Goal: Information Seeking & Learning: Learn about a topic

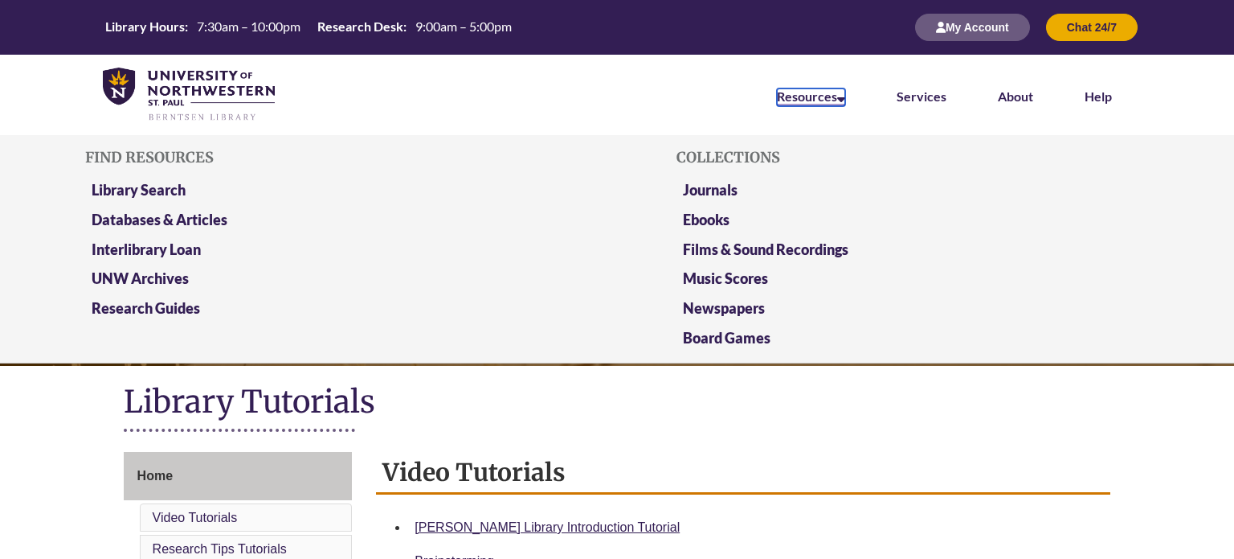
click at [813, 103] on link "Resources" at bounding box center [811, 97] width 68 height 18
click at [163, 188] on link "Library Search" at bounding box center [139, 191] width 94 height 20
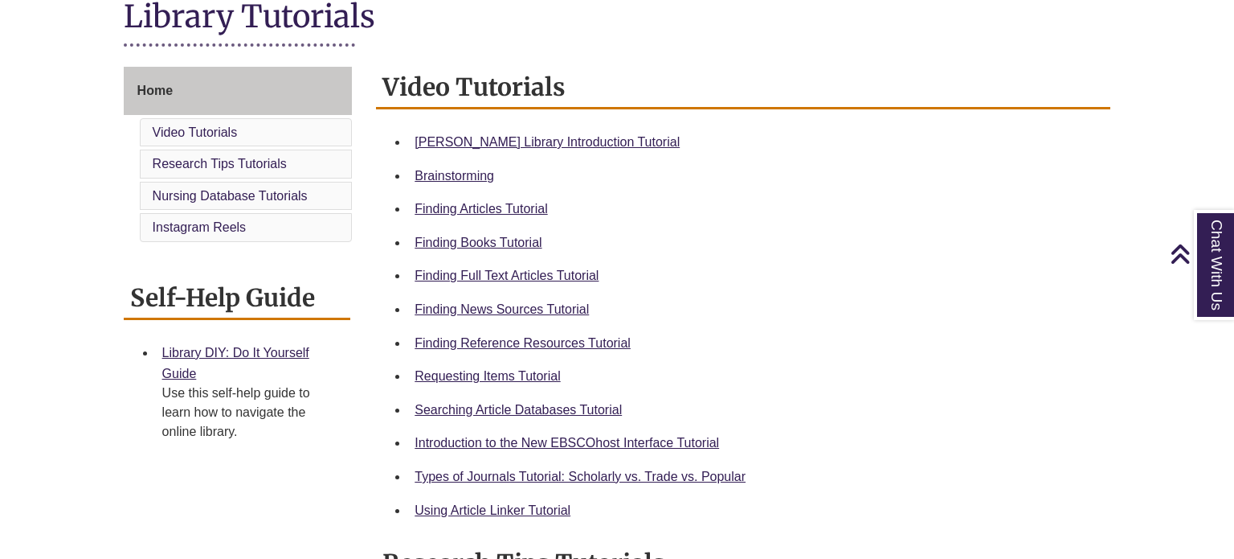
scroll to position [387, 0]
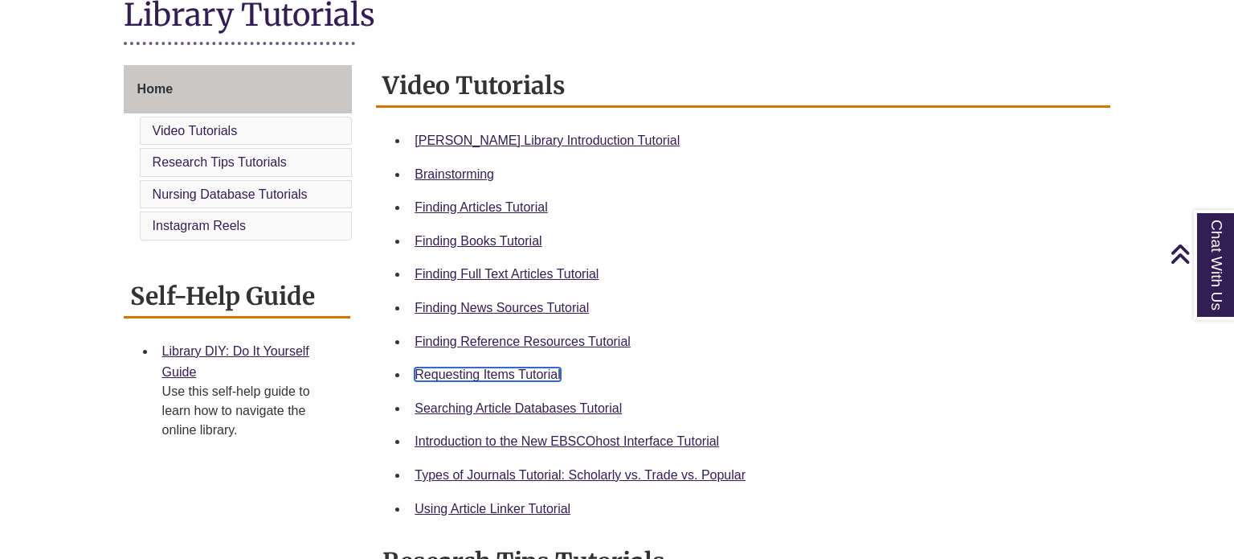
click at [436, 373] on link "Requesting Items Tutorial" at bounding box center [487, 374] width 145 height 14
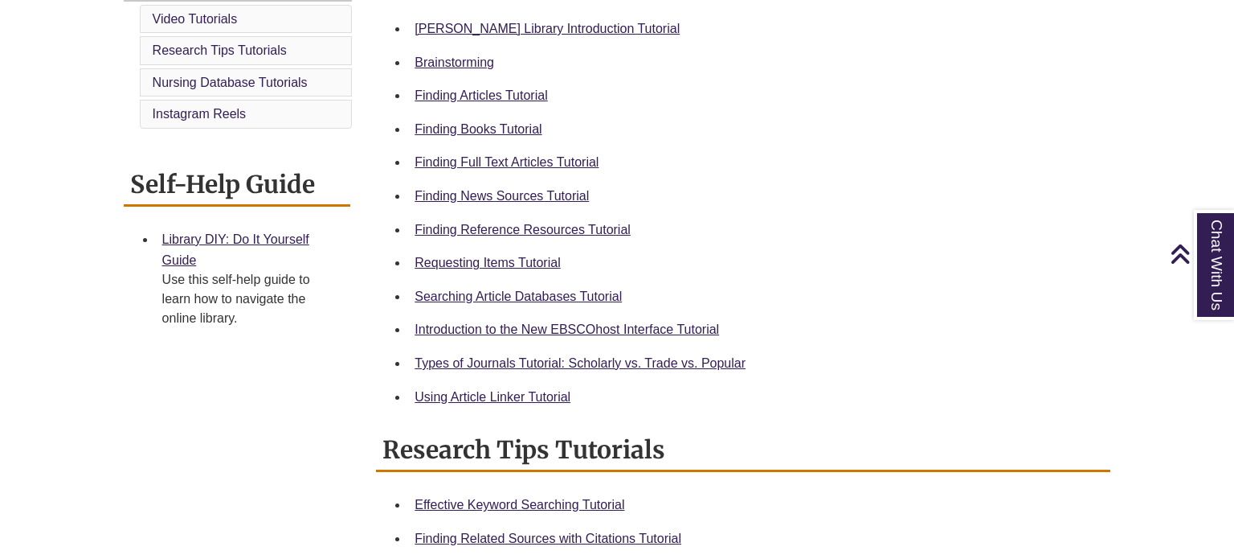
scroll to position [501, 0]
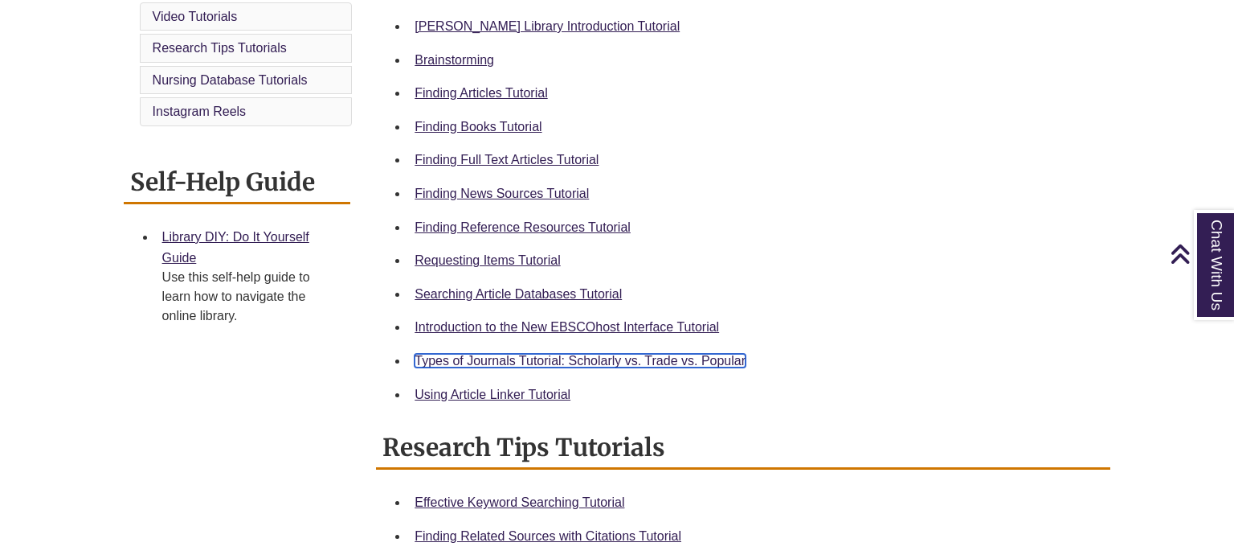
click at [606, 364] on link "Types of Journals Tutorial: Scholarly vs. Trade vs. Popular" at bounding box center [580, 361] width 331 height 14
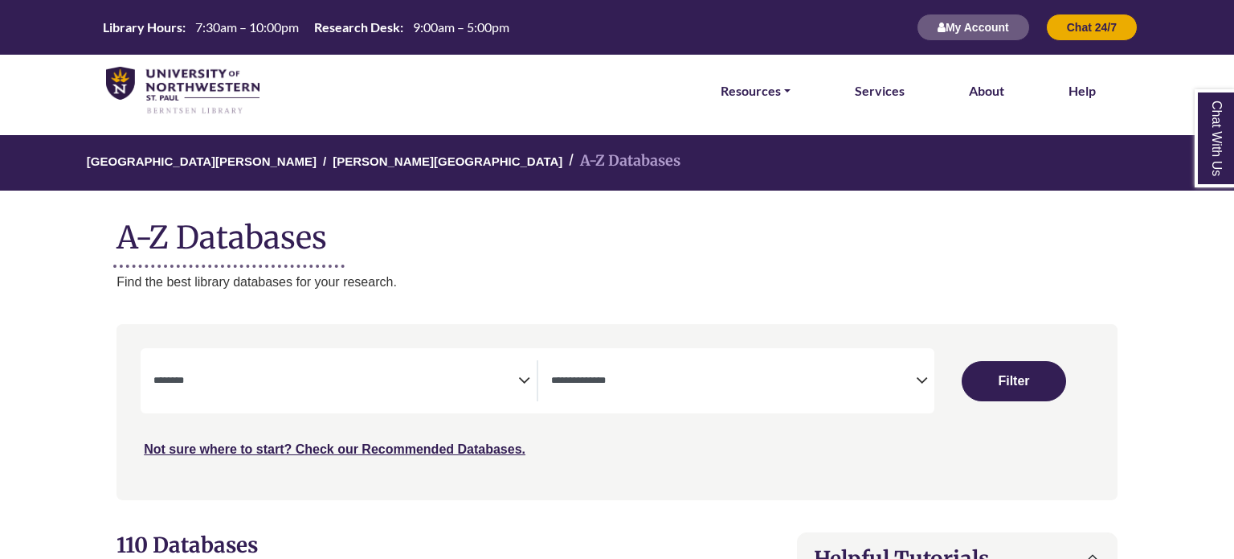
select select "Database Subject Filter"
select select "Database Types Filter"
click at [522, 387] on icon "Search filters" at bounding box center [524, 378] width 12 height 24
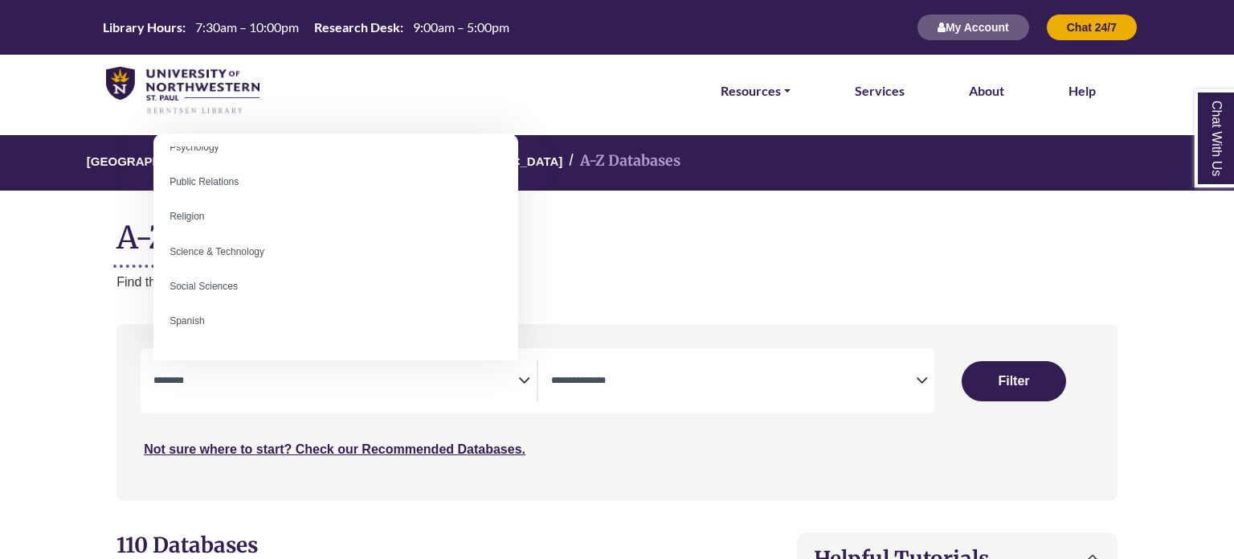
scroll to position [1328, 0]
select select "******"
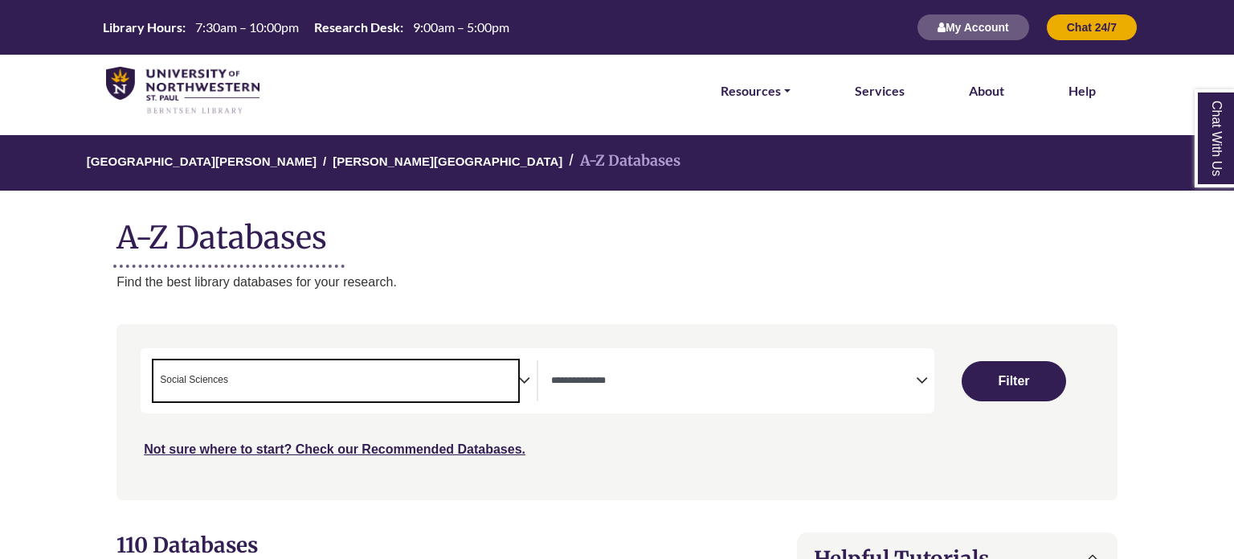
scroll to position [639, 0]
click at [925, 388] on icon "Search filters" at bounding box center [922, 378] width 12 height 24
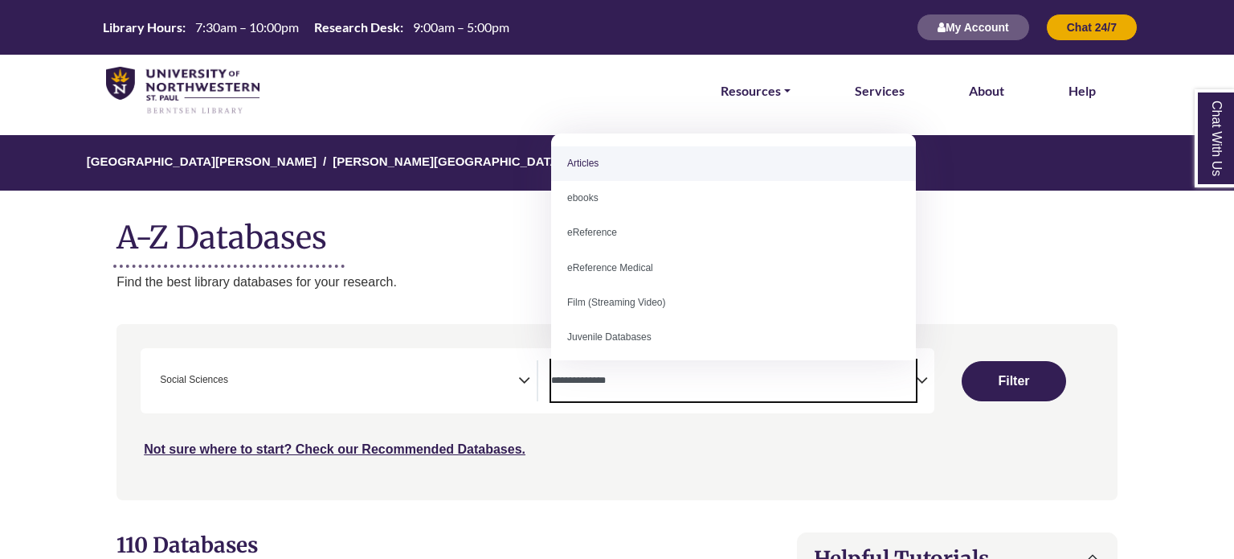
click at [997, 282] on p "Find the best library databases for your research." at bounding box center [617, 282] width 1001 height 21
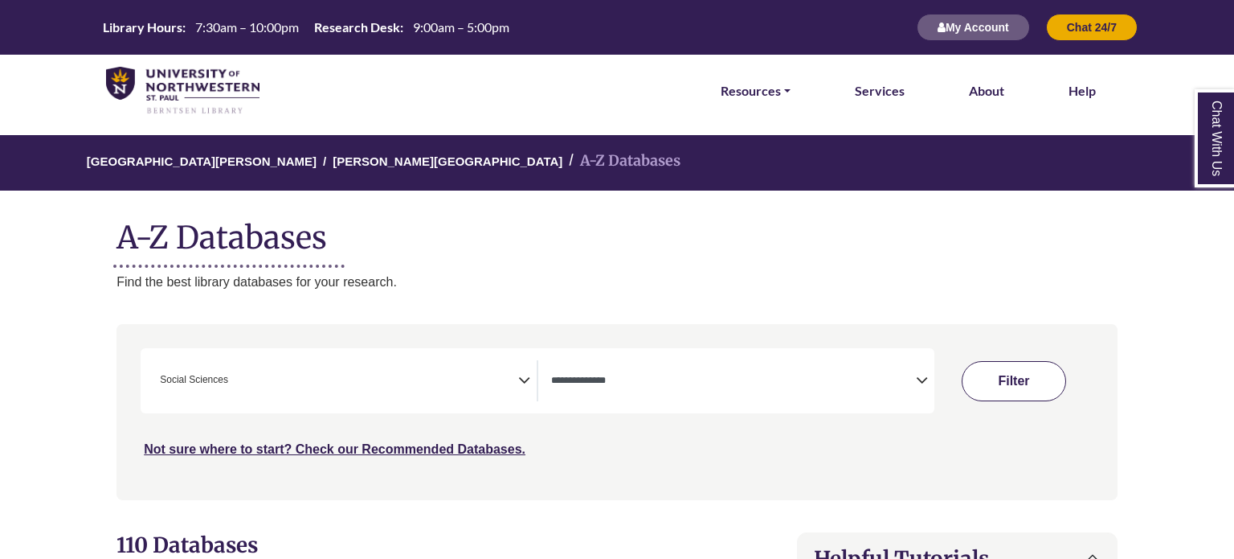
click at [1027, 381] on button "Filter" at bounding box center [1014, 381] width 104 height 40
click at [1057, 391] on button "Filter" at bounding box center [1054, 381] width 59 height 40
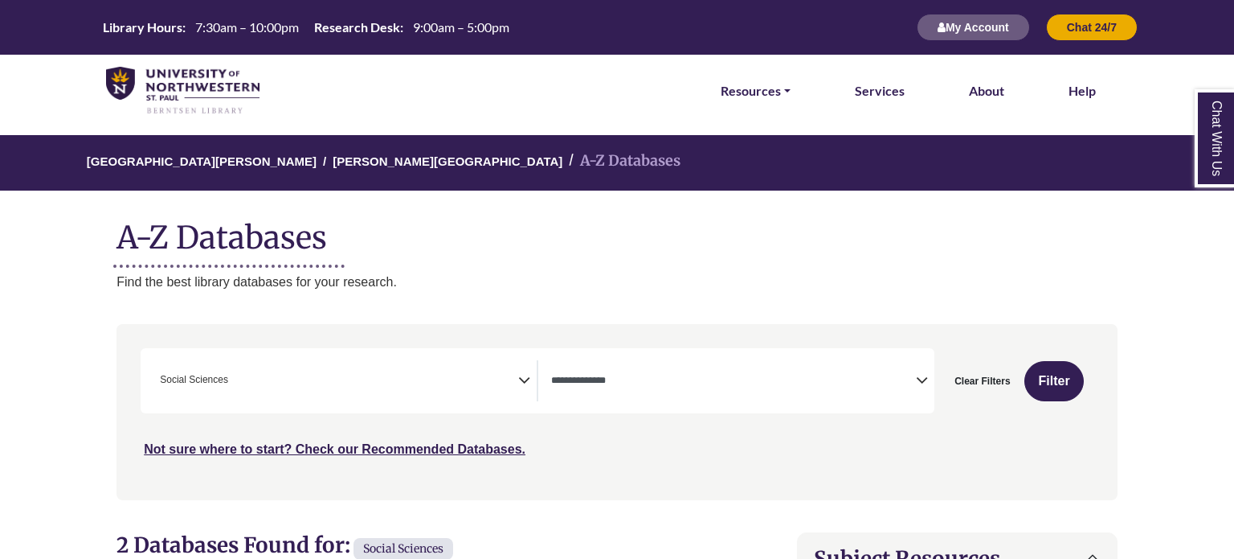
click at [523, 378] on icon "Search filters" at bounding box center [524, 378] width 12 height 24
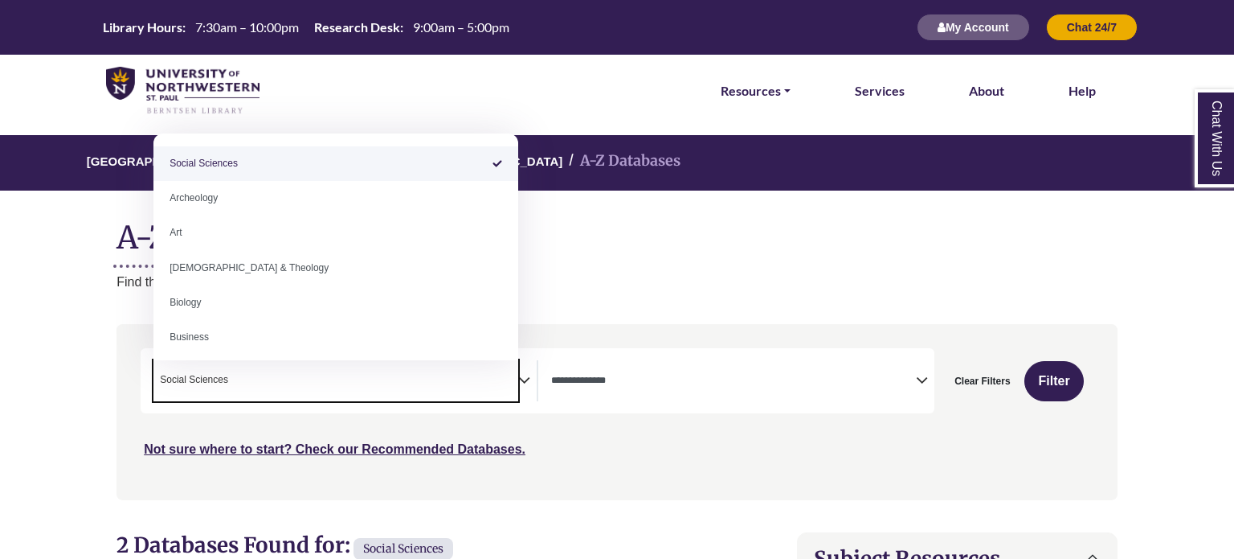
click at [579, 251] on h1 "A-Z Databases" at bounding box center [617, 231] width 1001 height 49
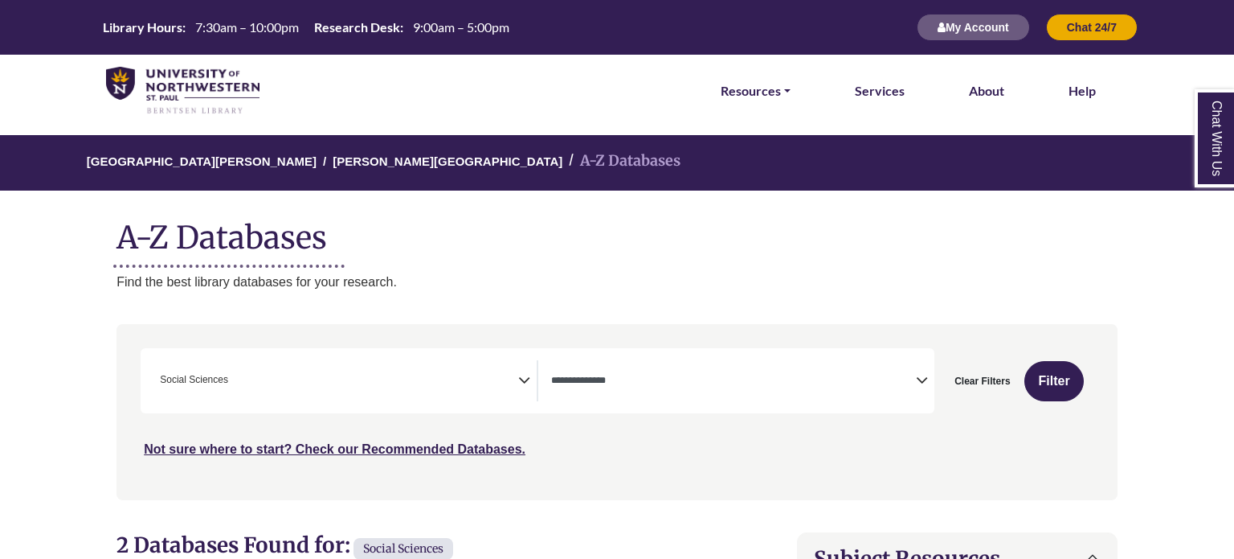
click at [919, 386] on icon "Search filters" at bounding box center [922, 378] width 12 height 24
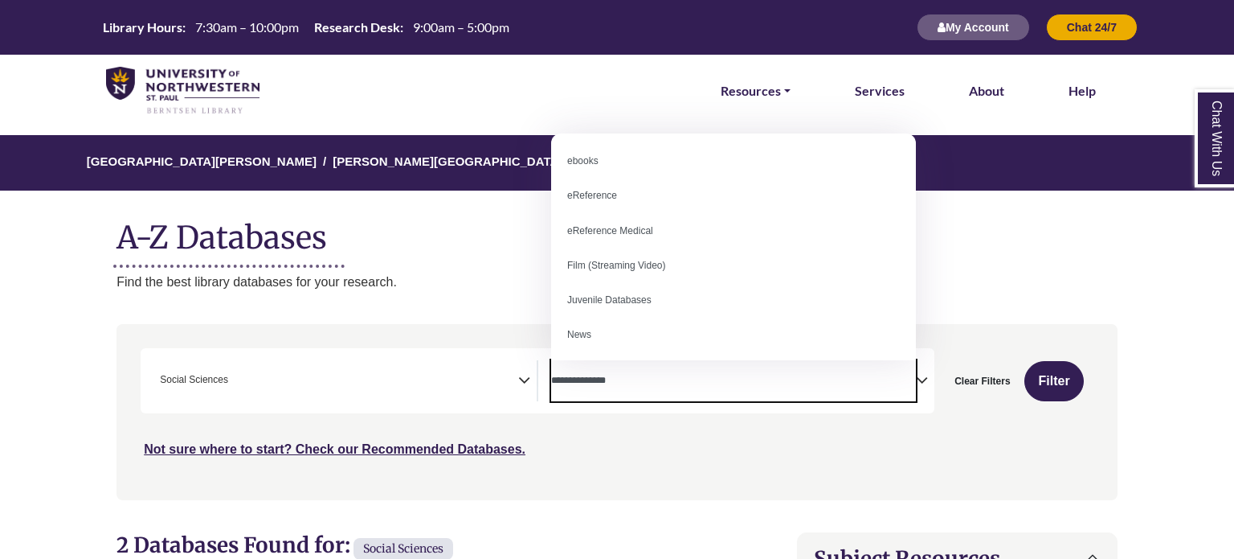
scroll to position [38, 0]
select select "*****"
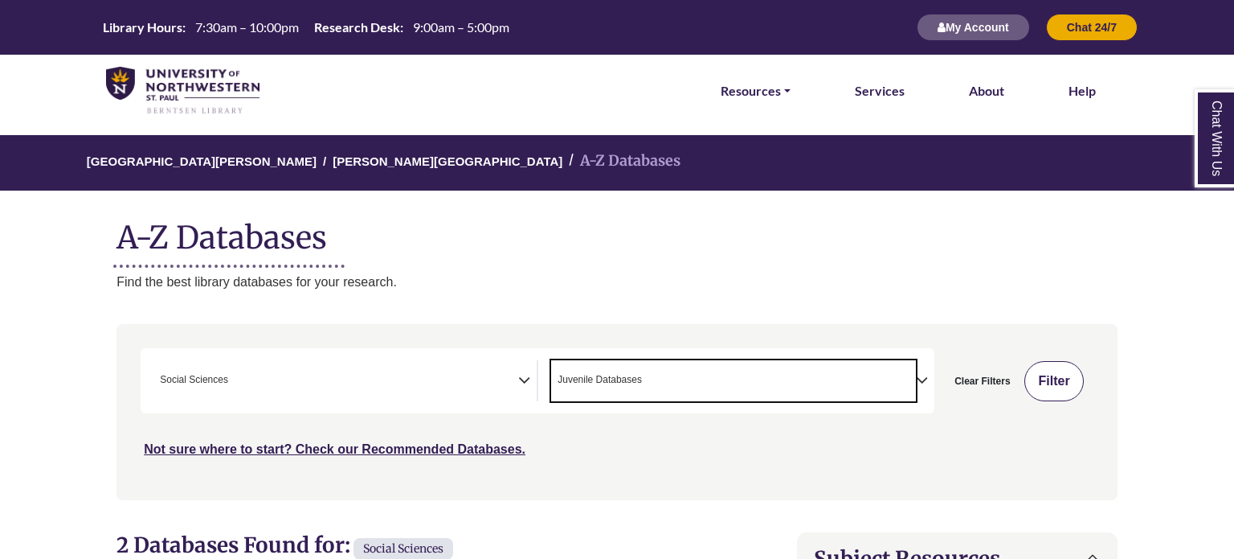
click at [1053, 387] on button "Filter" at bounding box center [1054, 381] width 59 height 40
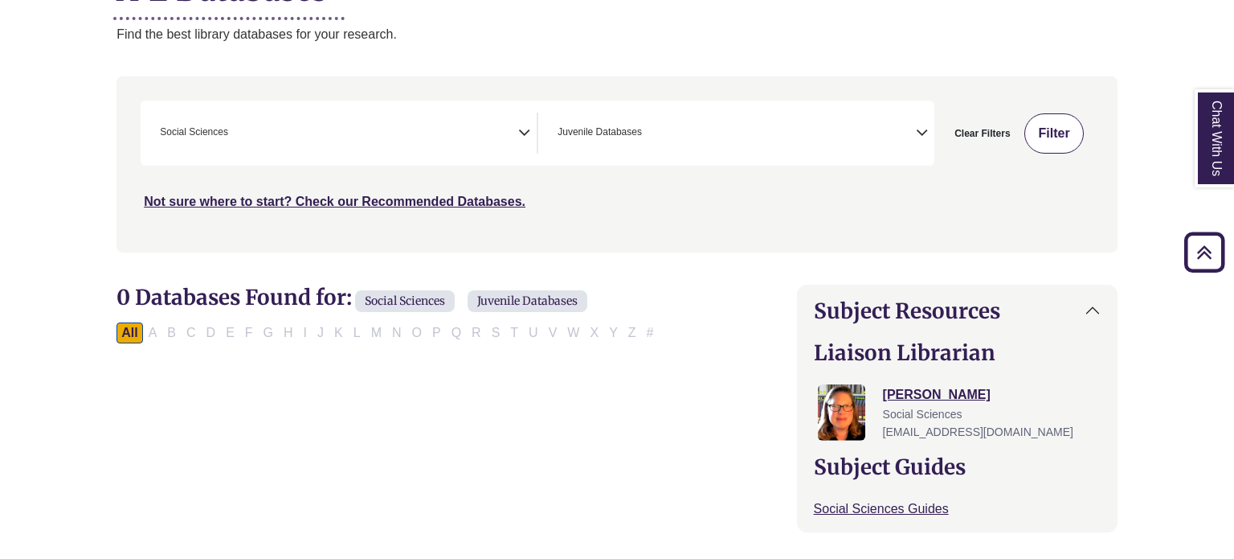
scroll to position [227, 0]
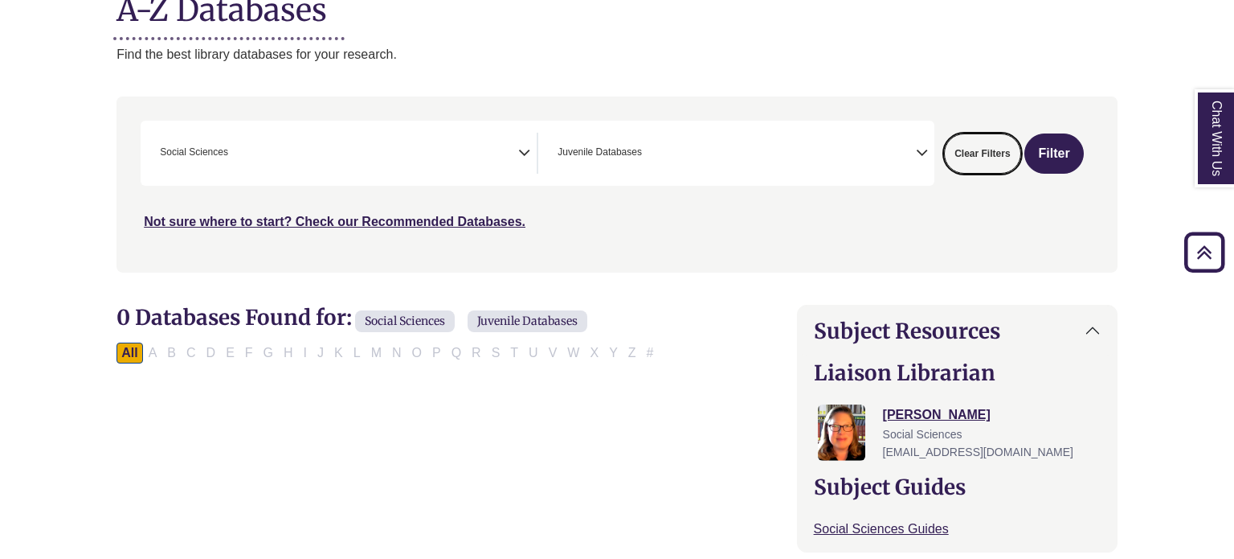
click at [974, 162] on button "Clear Filters" at bounding box center [982, 153] width 76 height 40
select select "Database Subject Filter"
select select "Database Types Filter"
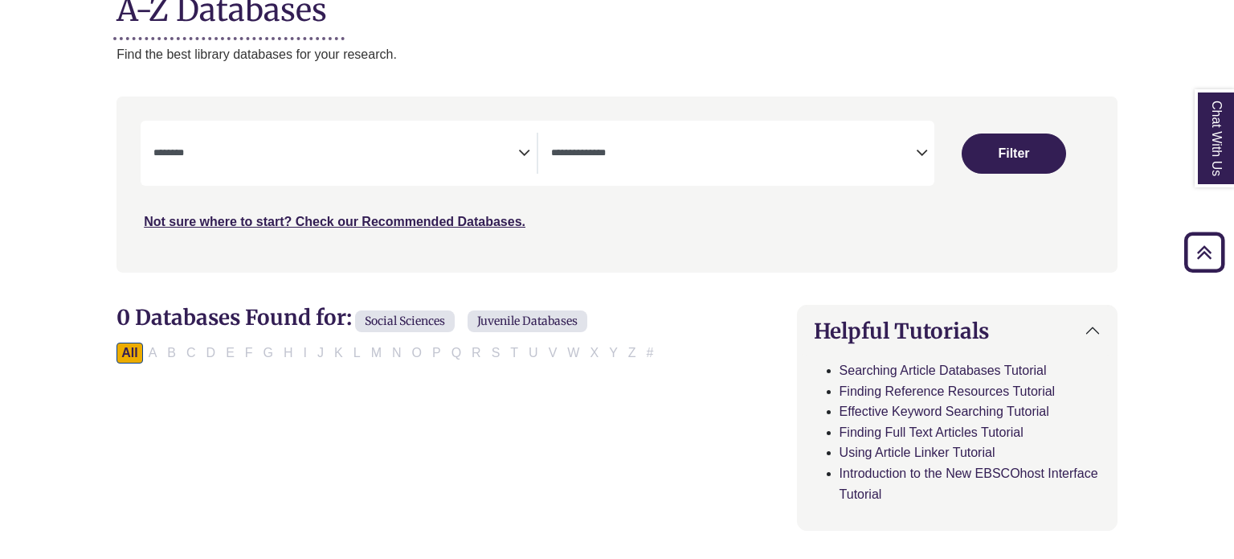
select select "Database Subject Filter"
select select "Database Types Filter"
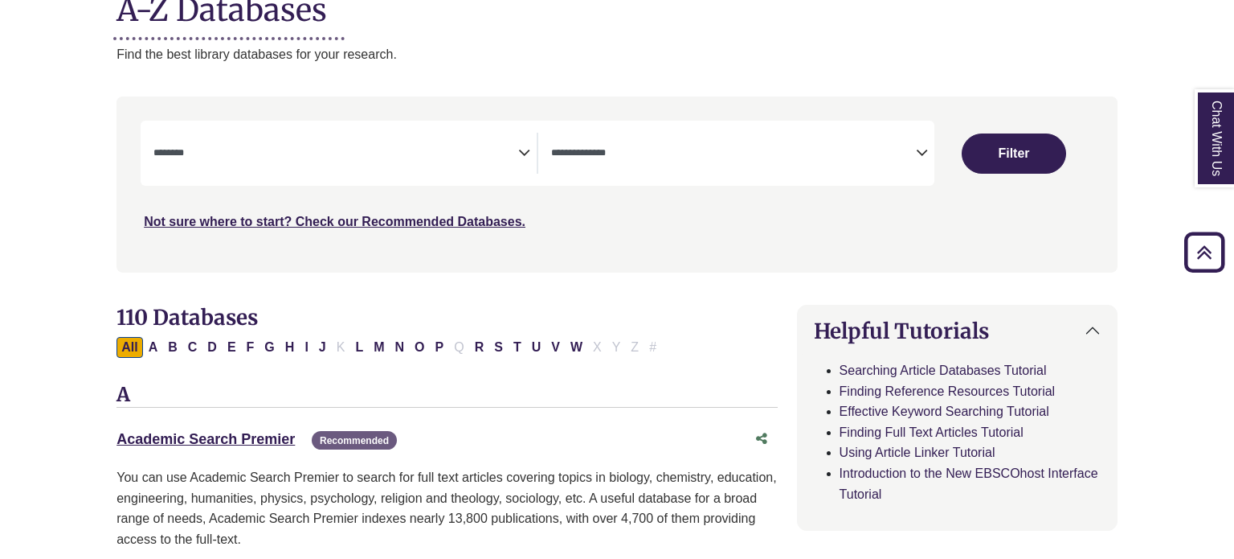
click at [524, 158] on icon "Search filters" at bounding box center [524, 150] width 12 height 24
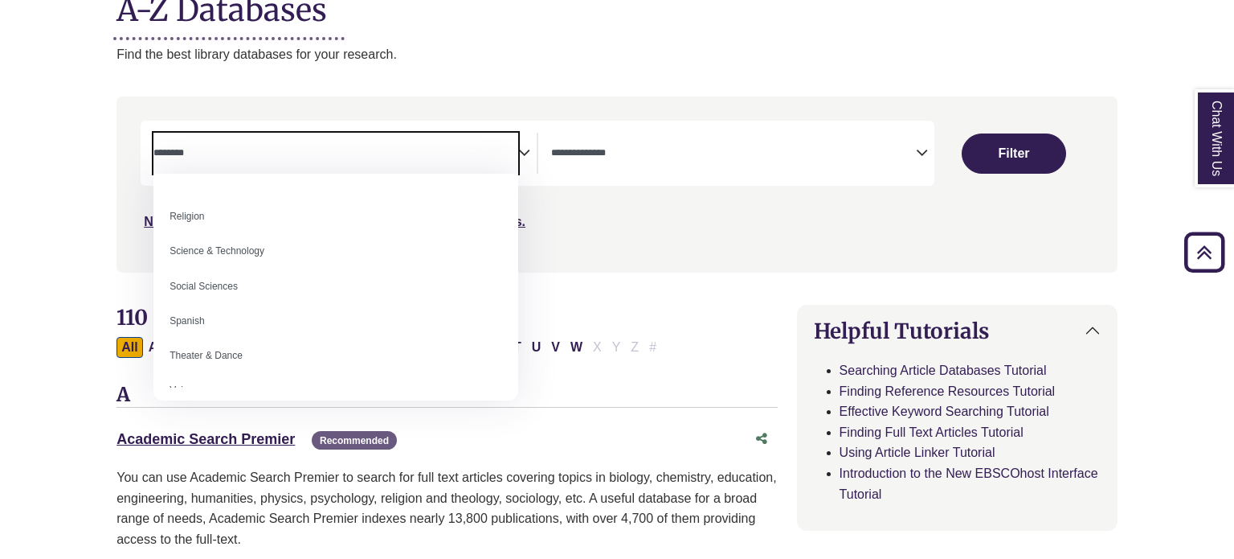
scroll to position [1341, 0]
select select "******"
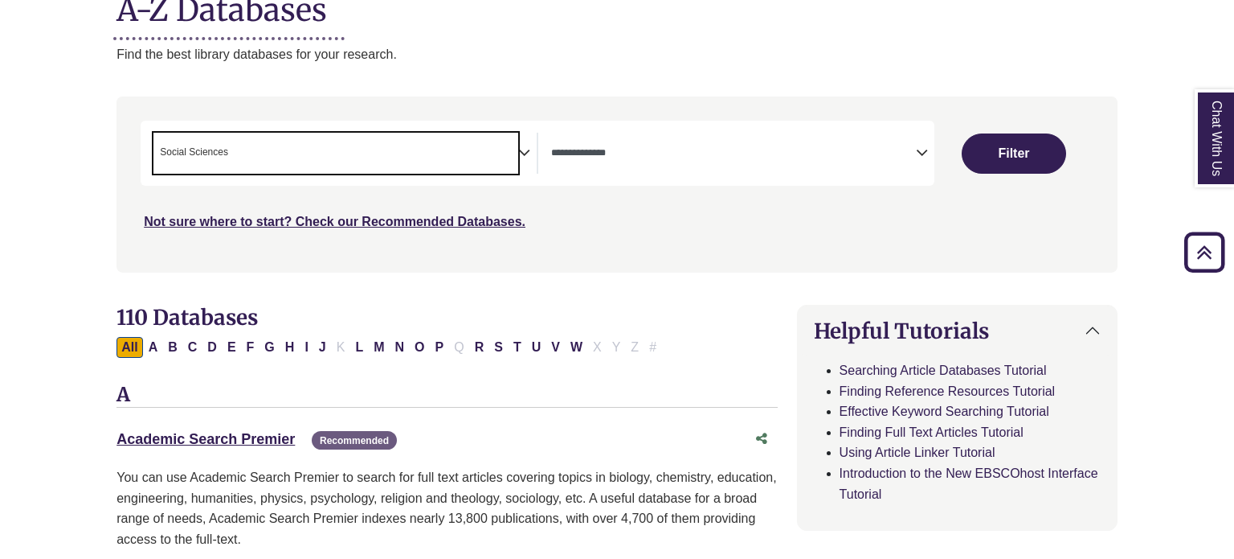
click at [923, 158] on icon "Search filters" at bounding box center [922, 150] width 12 height 24
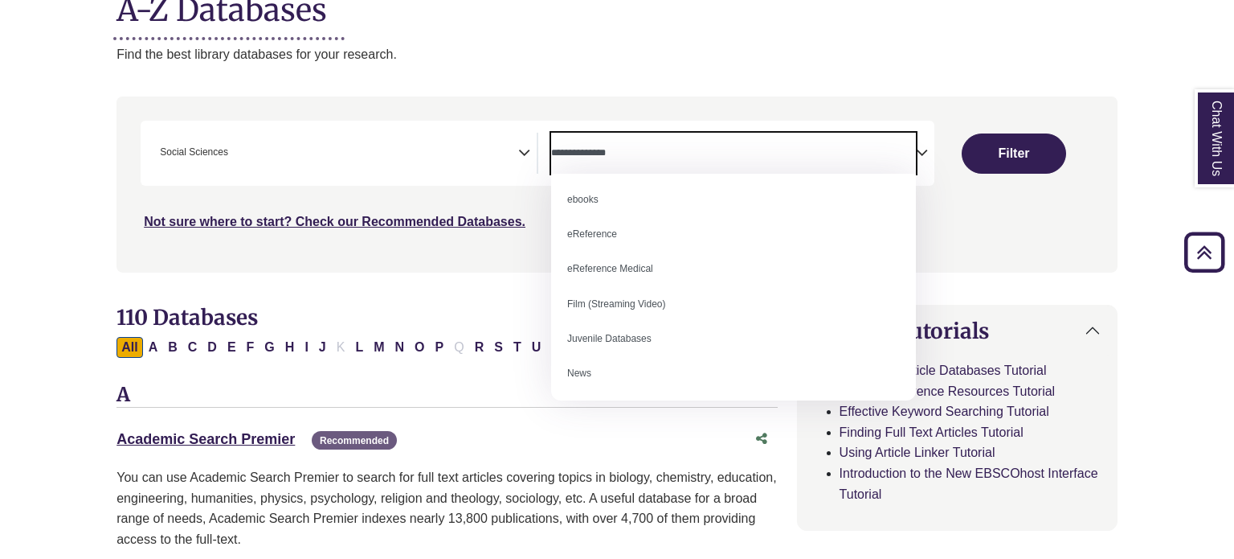
scroll to position [0, 0]
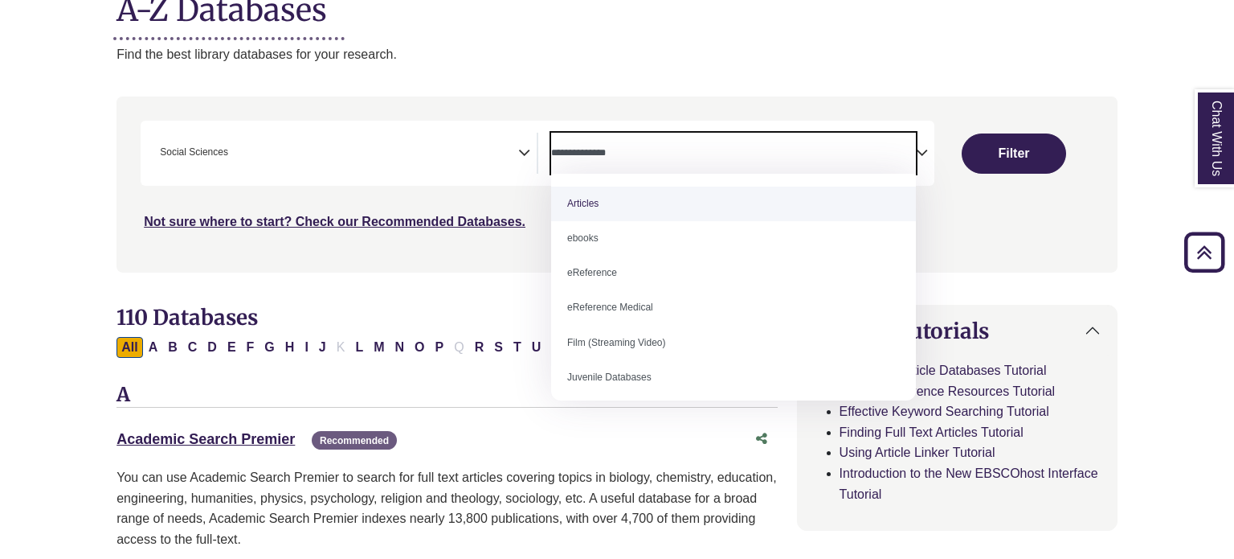
select select "*****"
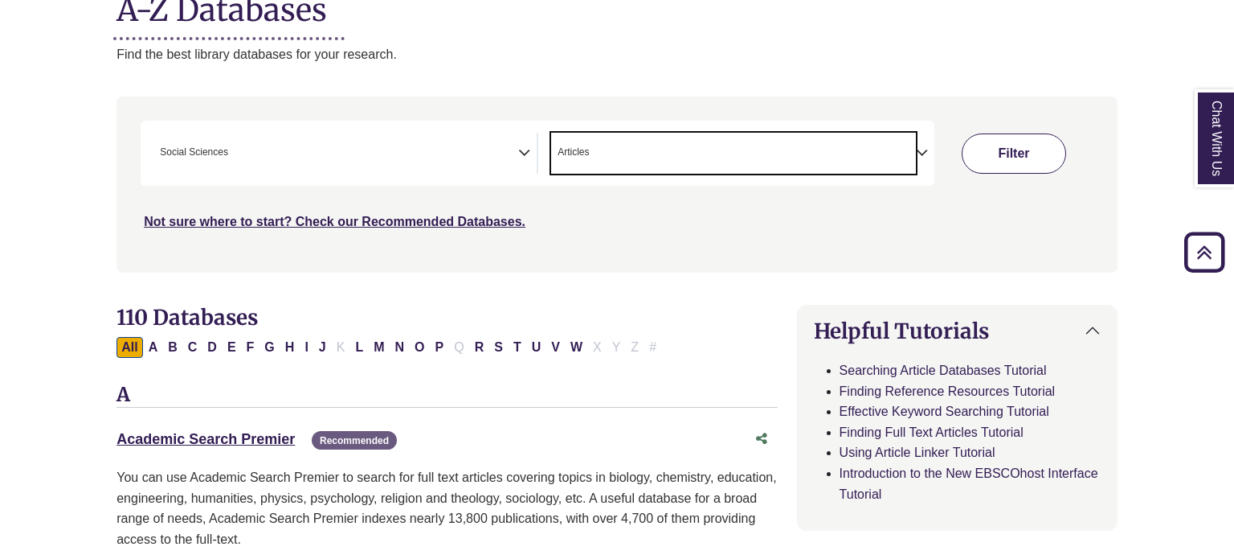
click at [1021, 162] on button "Filter" at bounding box center [1014, 153] width 104 height 40
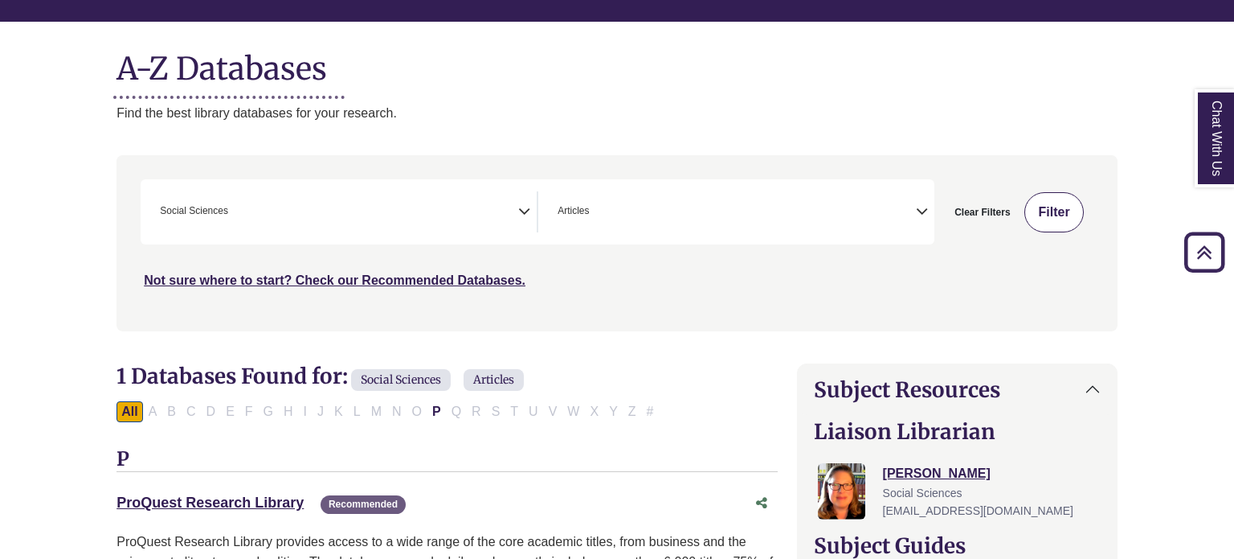
scroll to position [93, 0]
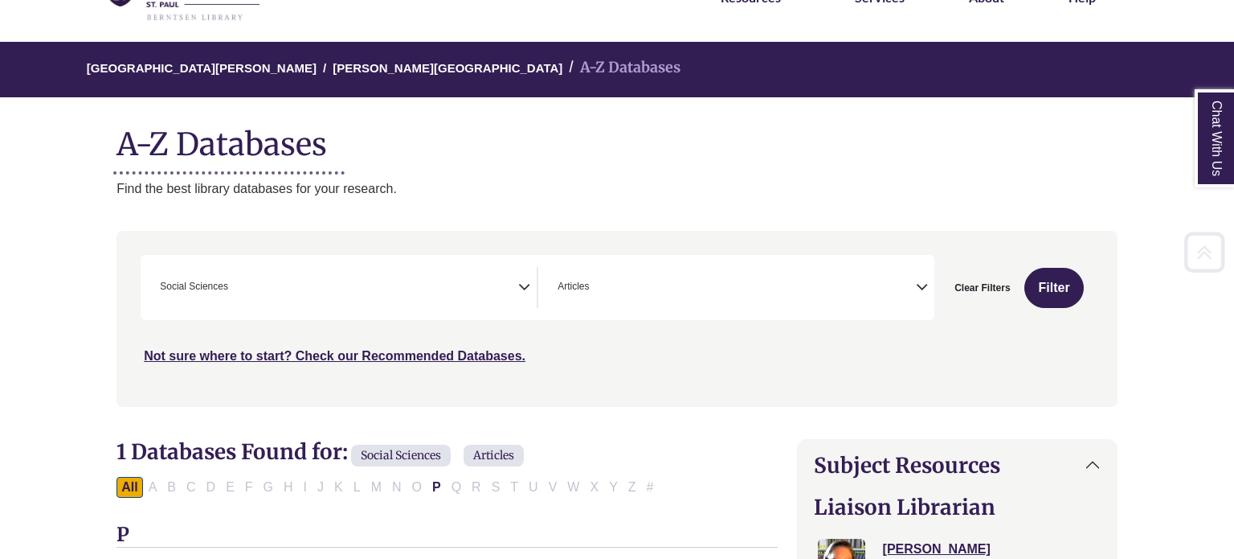
click at [923, 291] on icon "Search filters" at bounding box center [922, 284] width 12 height 24
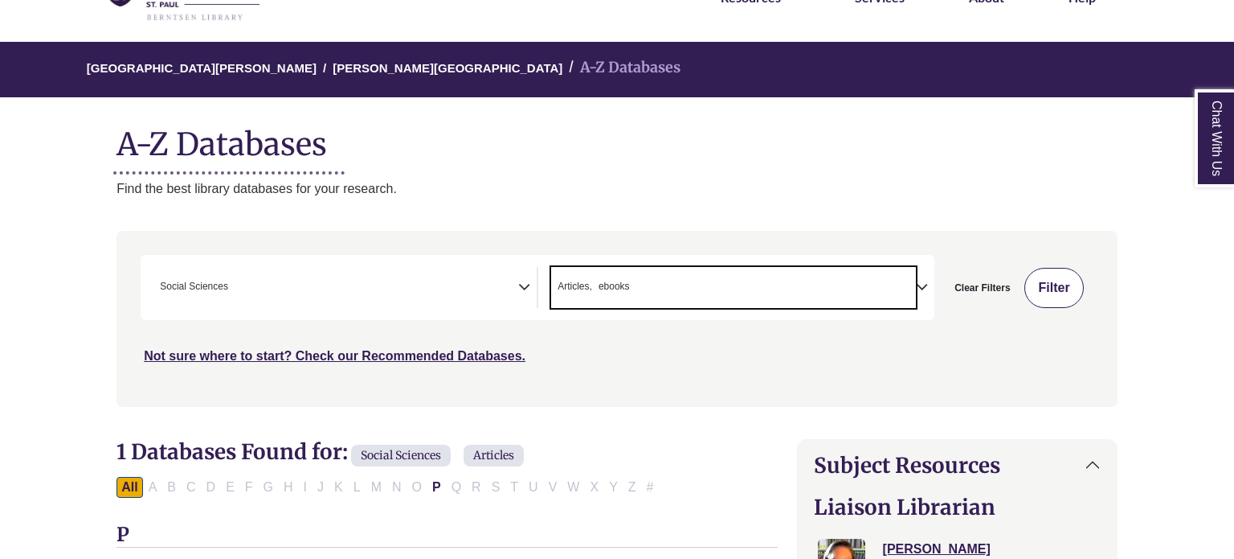
click at [1054, 295] on button "Filter" at bounding box center [1054, 288] width 59 height 40
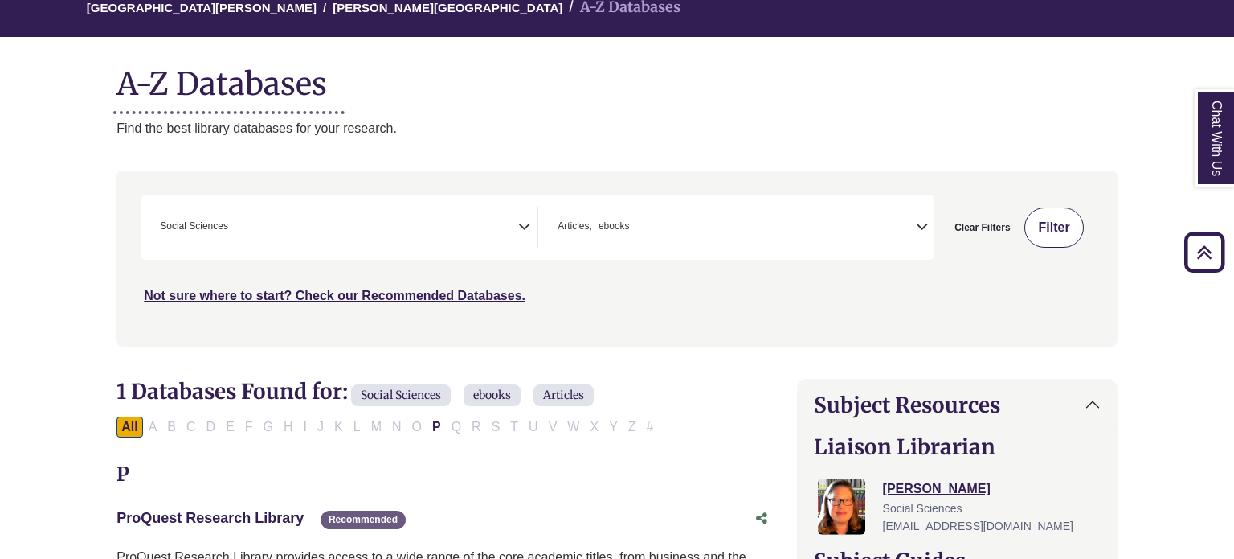
scroll to position [147, 0]
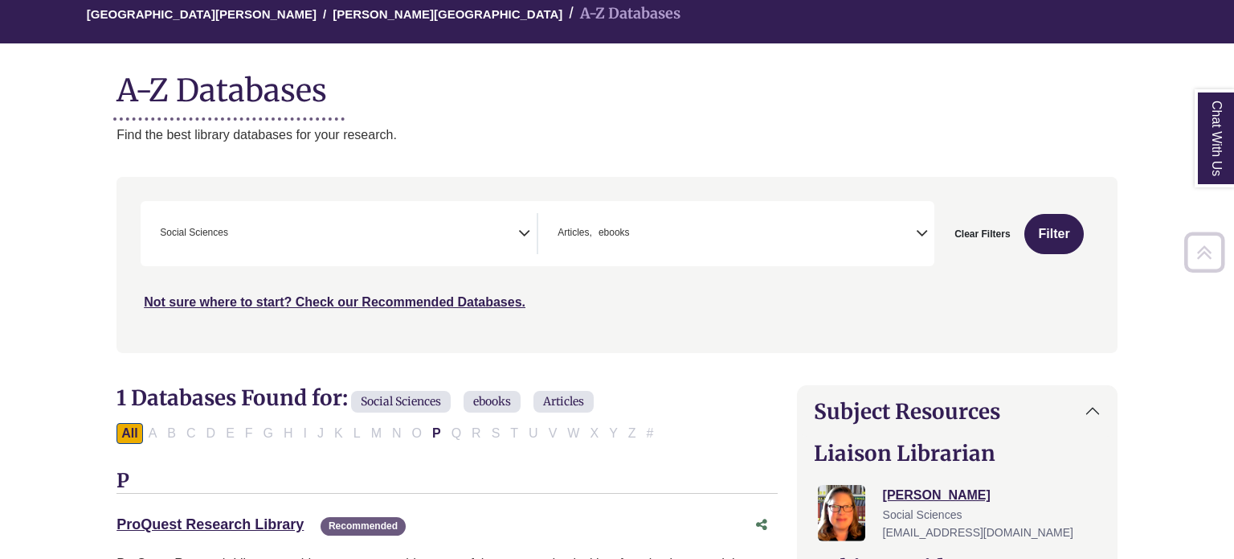
click at [918, 238] on icon "Search filters" at bounding box center [922, 231] width 12 height 24
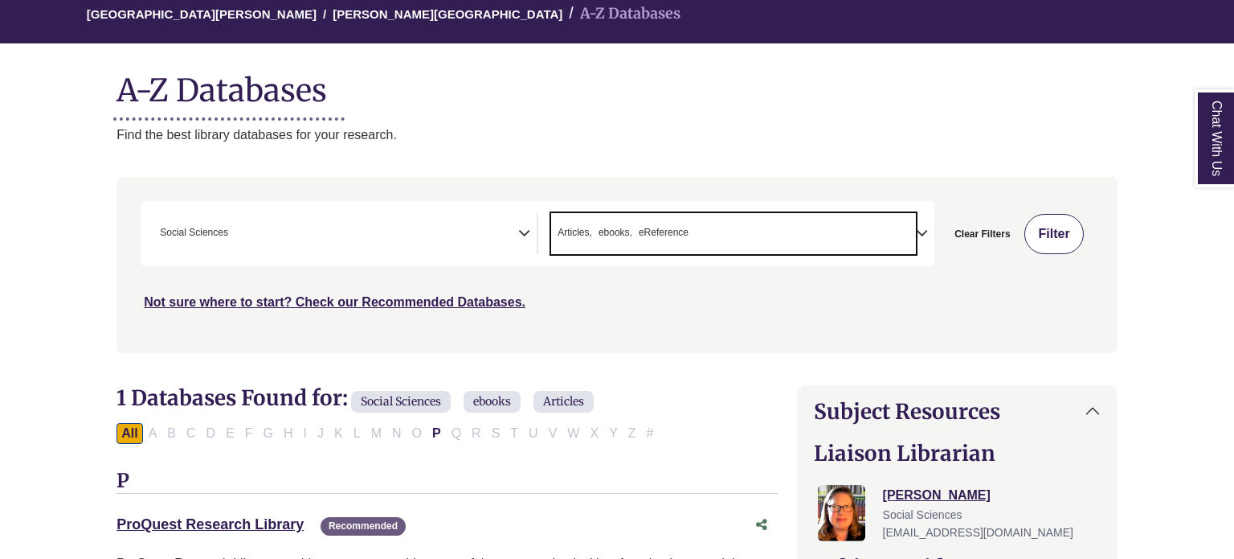
click at [1046, 237] on button "Filter" at bounding box center [1054, 234] width 59 height 40
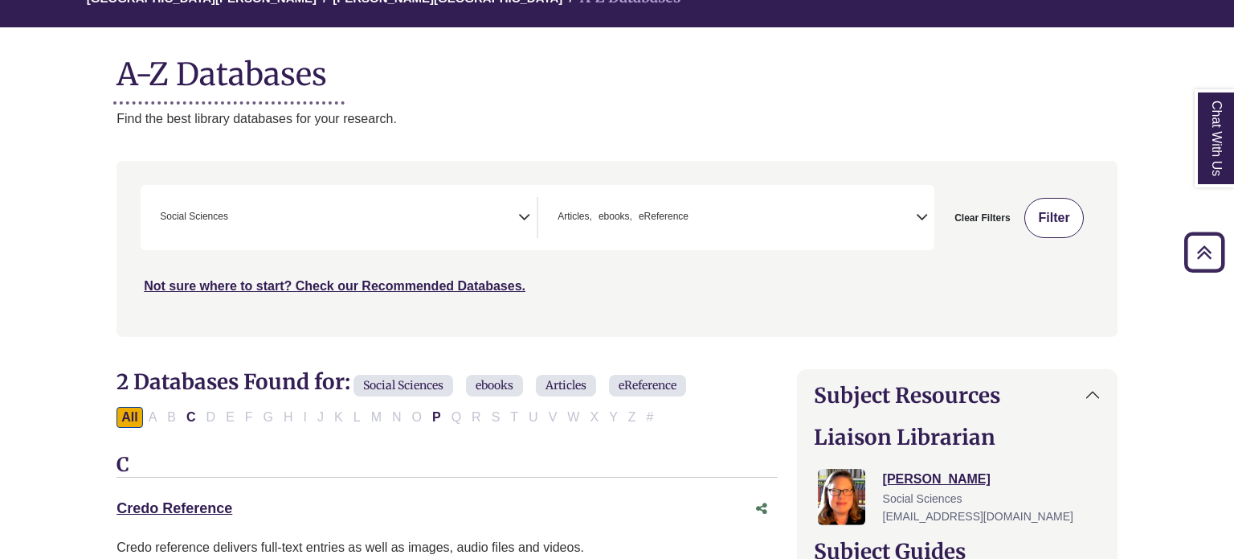
scroll to position [159, 0]
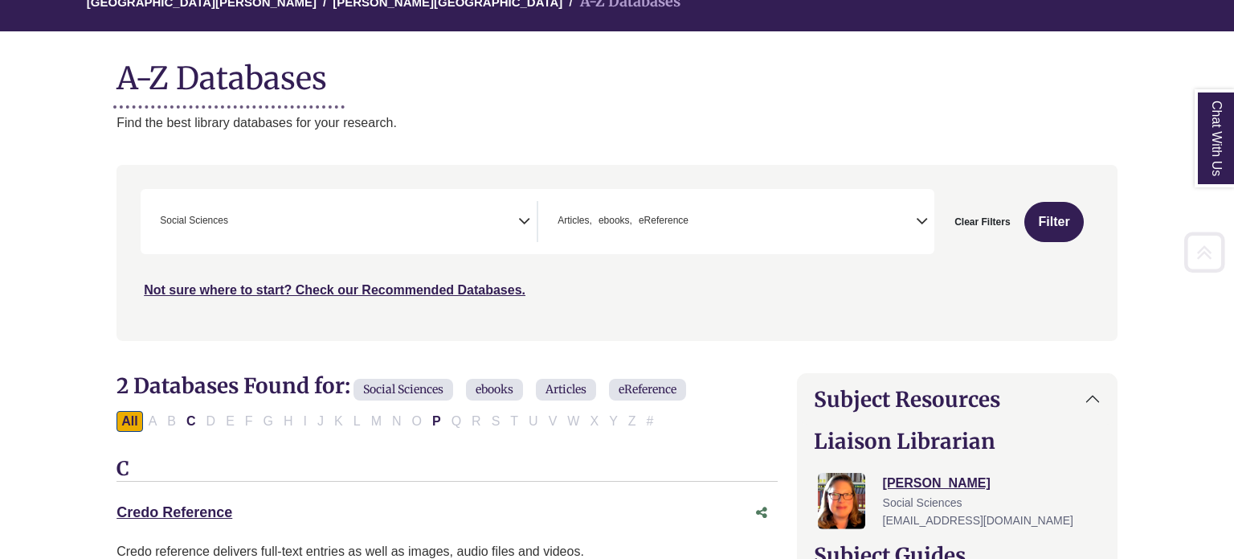
click at [529, 224] on icon "Search filters" at bounding box center [524, 219] width 12 height 24
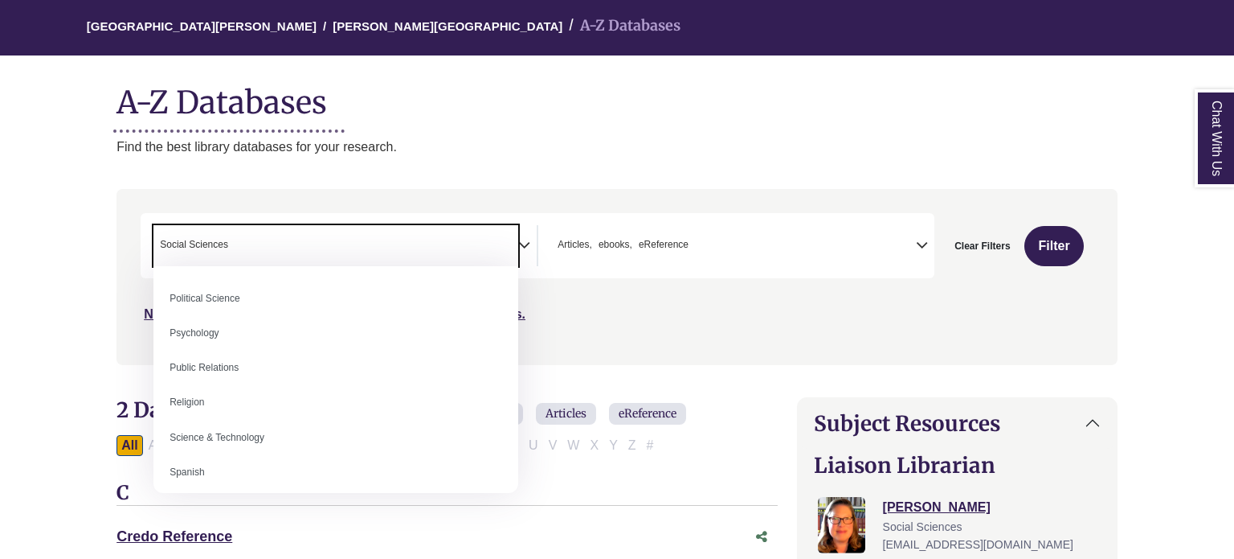
scroll to position [1281, 0]
select select "******"
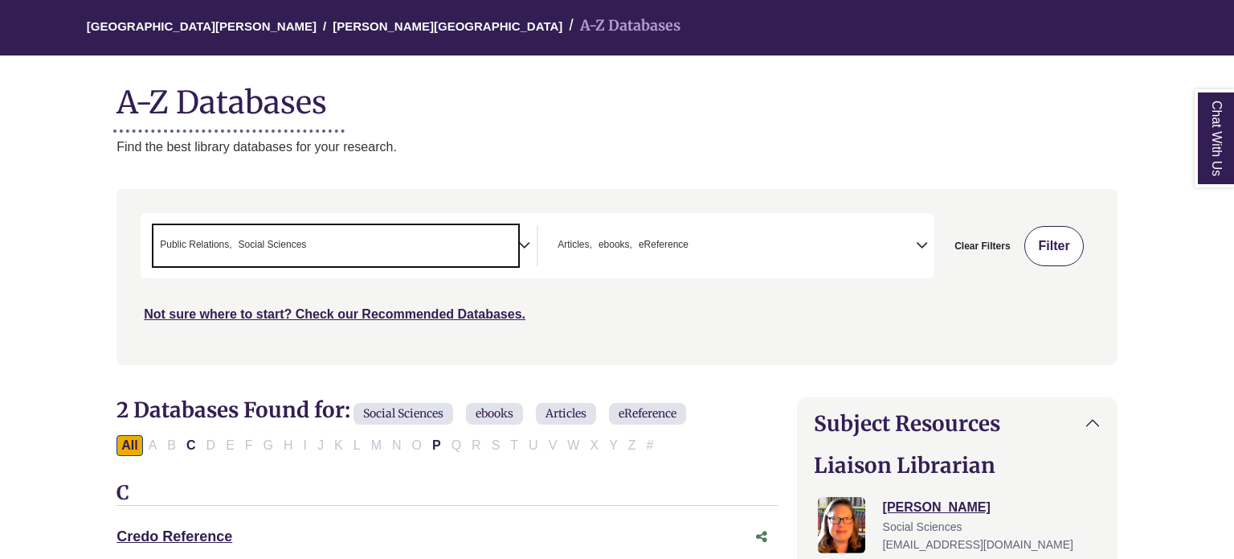
click at [1050, 243] on button "Filter" at bounding box center [1054, 246] width 59 height 40
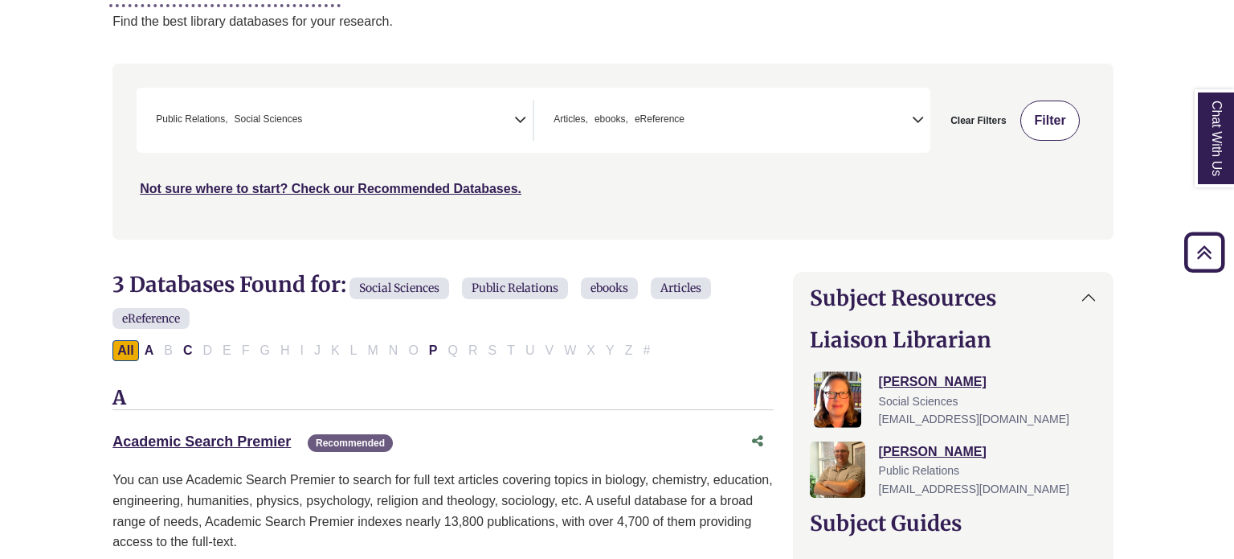
scroll to position [0, 4]
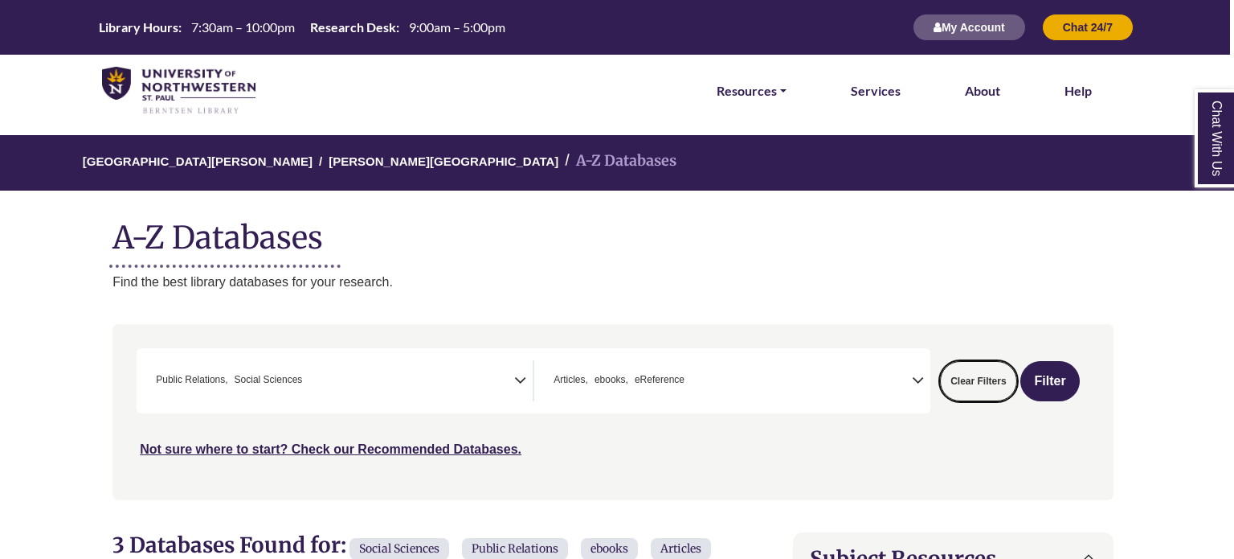
click at [988, 380] on button "Clear Filters" at bounding box center [978, 381] width 76 height 40
select select "Database Subject Filter"
select select "Database Types Filter"
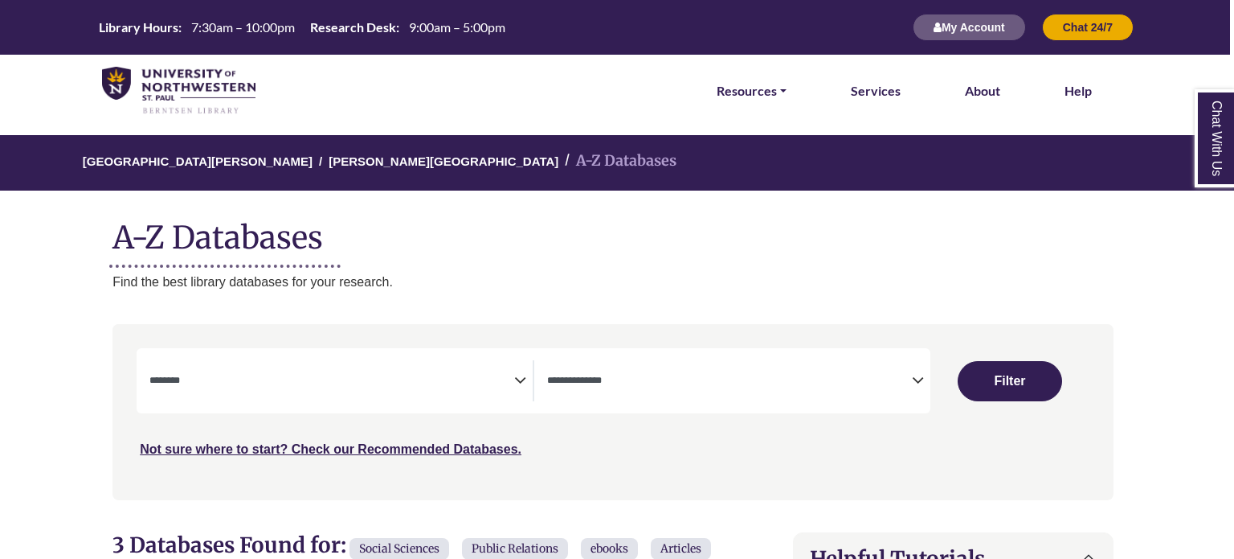
select select "Database Subject Filter"
select select "Database Types Filter"
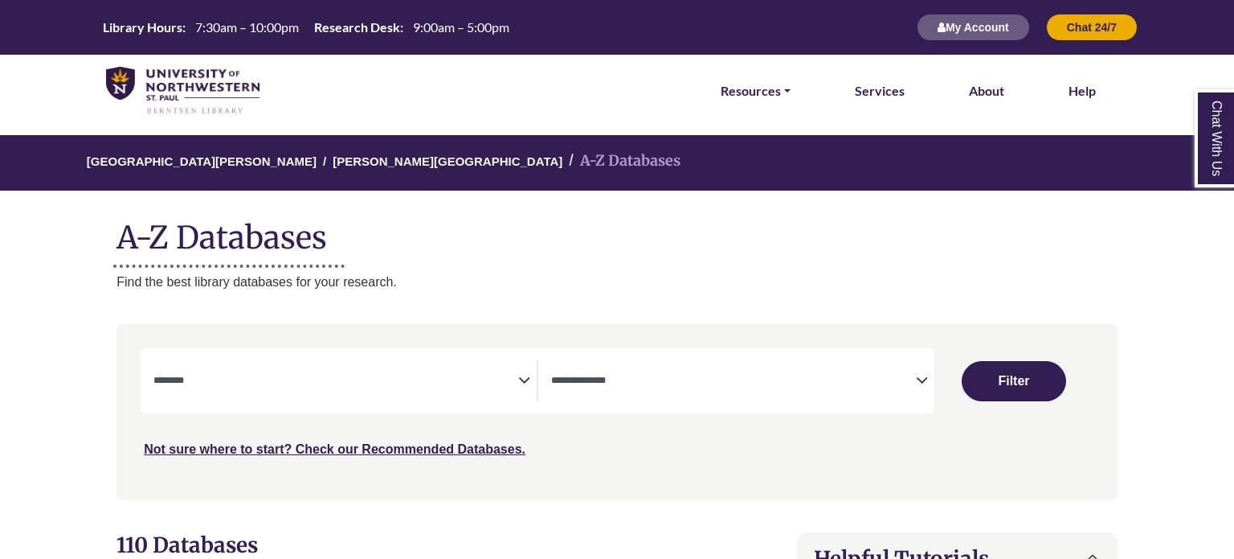
click at [186, 387] on textarea "Search" at bounding box center [335, 381] width 365 height 13
click at [599, 291] on p "Find the best library databases for your research." at bounding box center [617, 282] width 1001 height 21
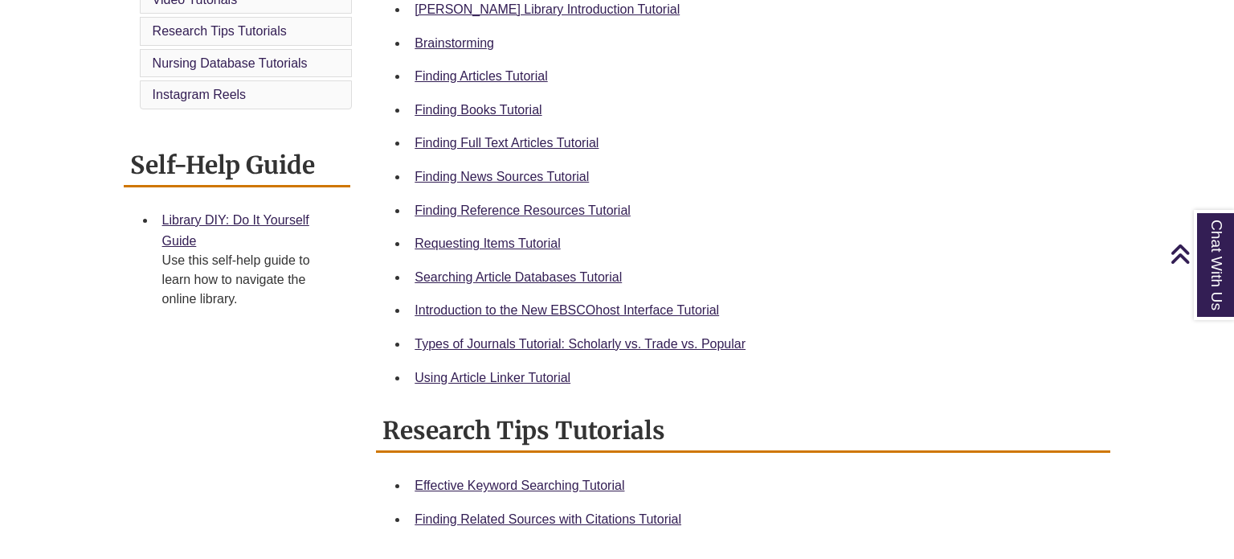
scroll to position [518, 0]
click at [577, 280] on link "Searching Article Databases Tutorial" at bounding box center [518, 276] width 207 height 14
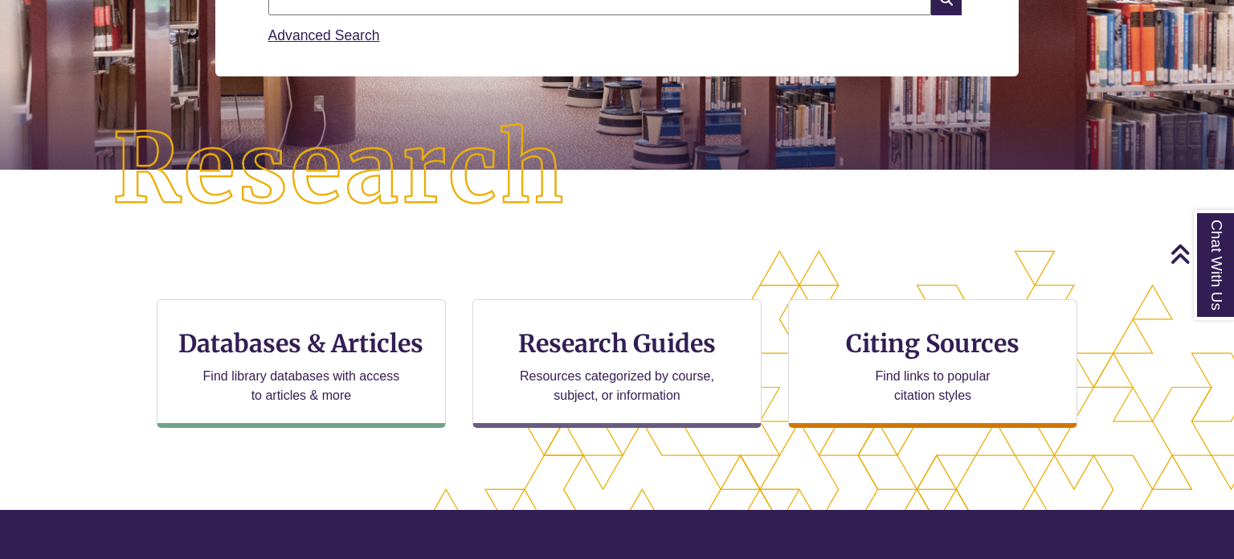
scroll to position [293, 0]
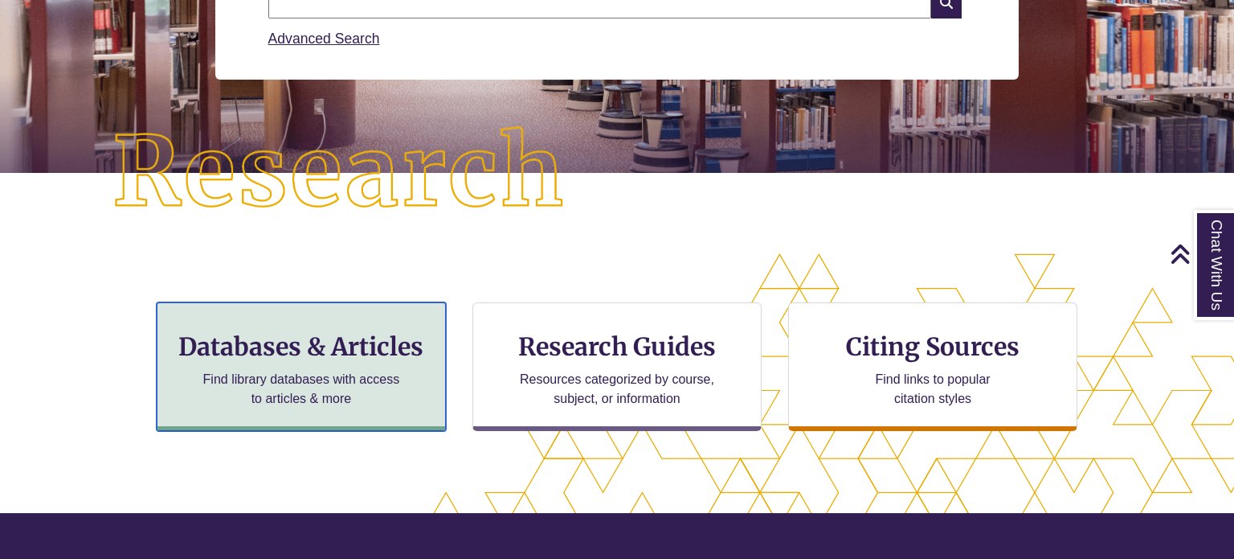
click at [223, 347] on h3 "Databases & Articles" at bounding box center [301, 346] width 262 height 31
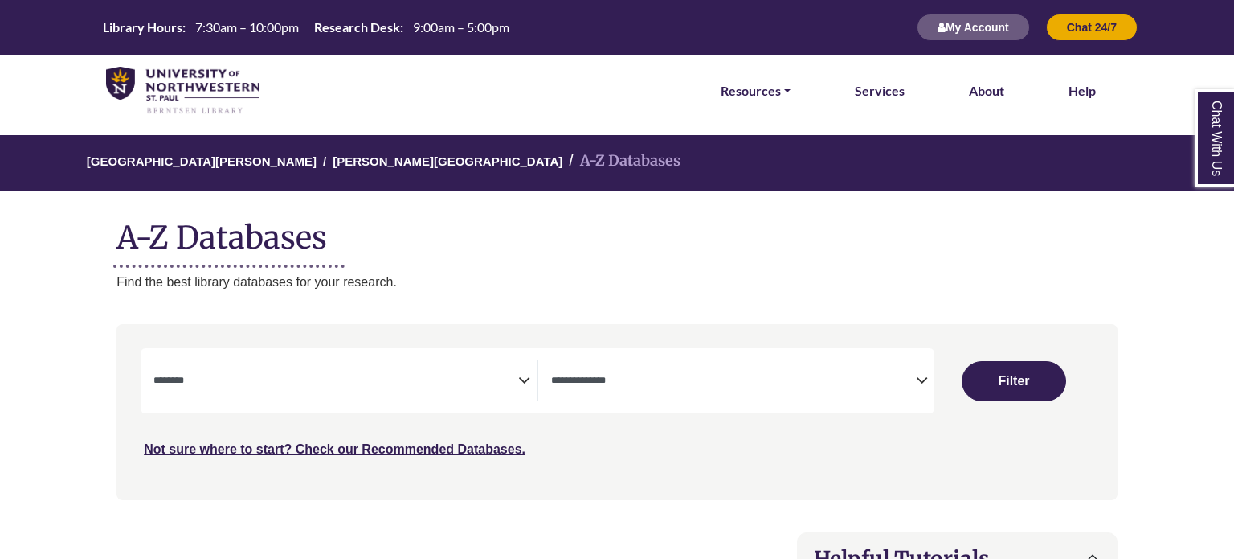
select select "Database Subject Filter"
select select "Database Types Filter"
select select "Database Subject Filter"
select select "Database Types Filter"
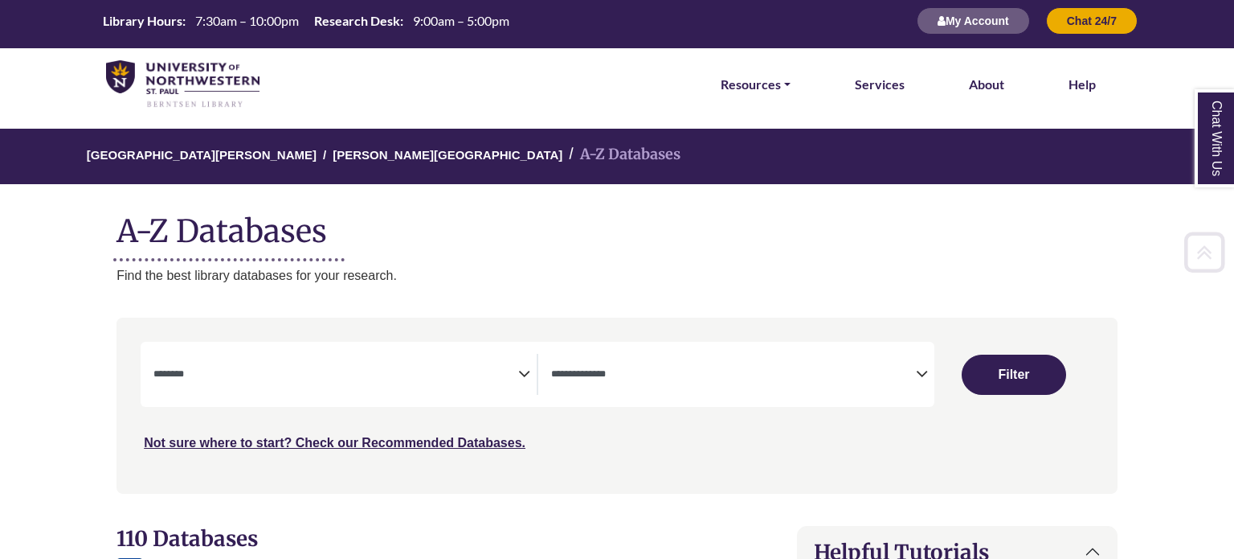
scroll to position [6, 0]
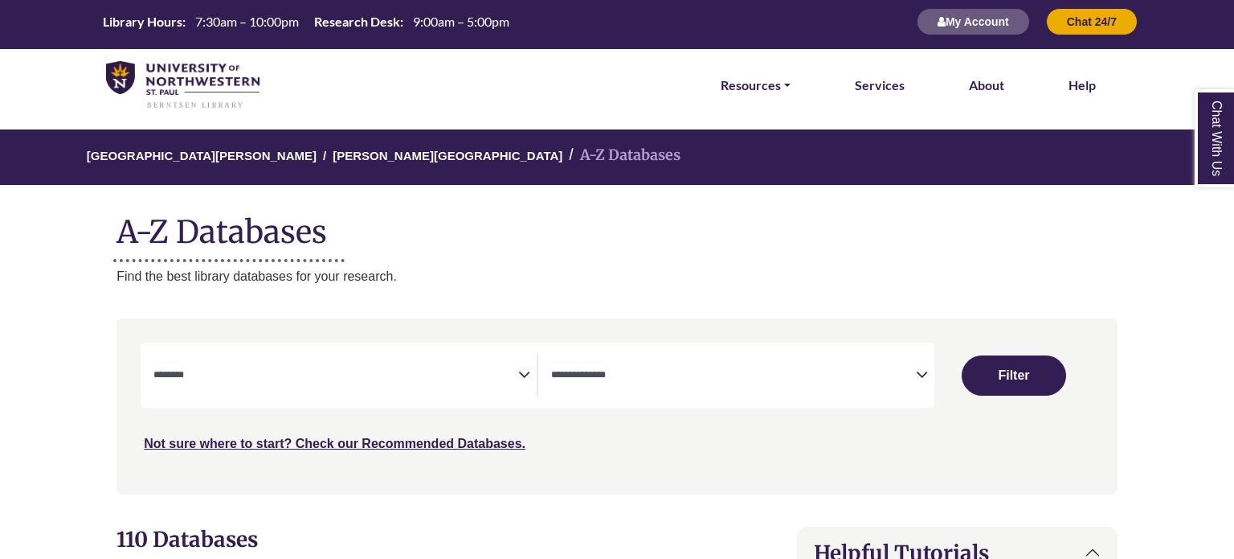
click at [180, 379] on textarea "Search" at bounding box center [335, 376] width 365 height 13
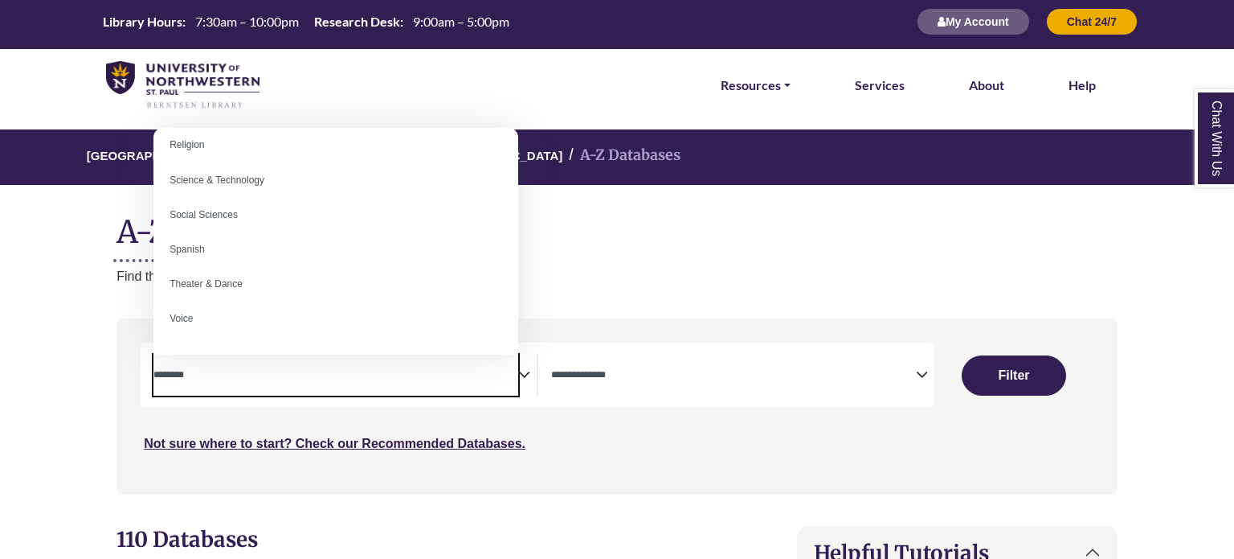
scroll to position [1430, 0]
click at [174, 370] on textarea "Search" at bounding box center [335, 376] width 365 height 13
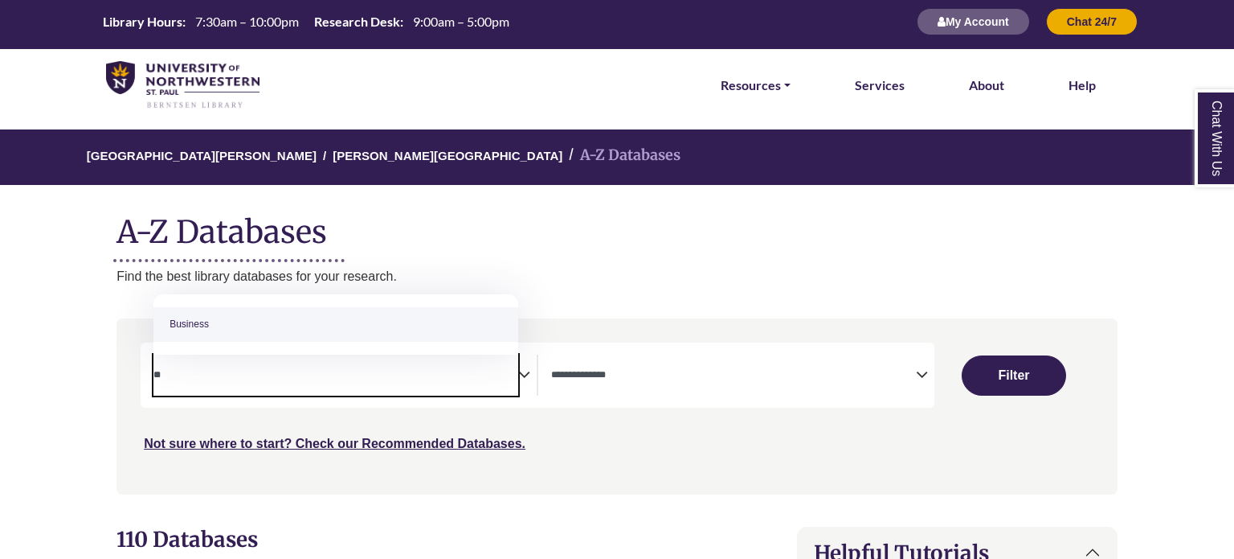
type textarea "*"
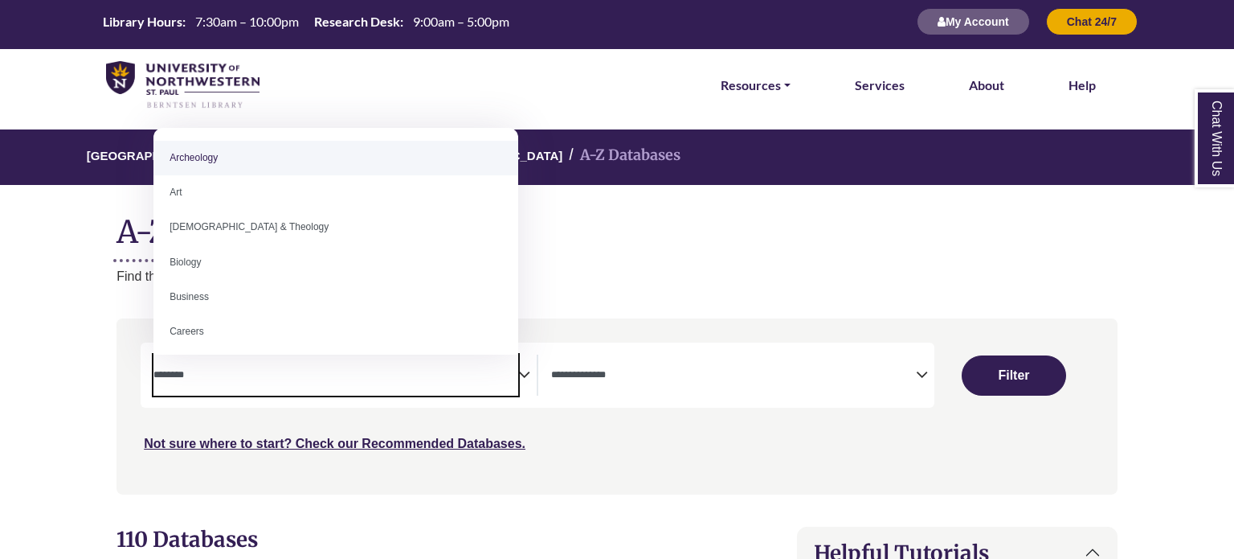
click at [694, 221] on h1 "A-Z Databases" at bounding box center [617, 225] width 1001 height 49
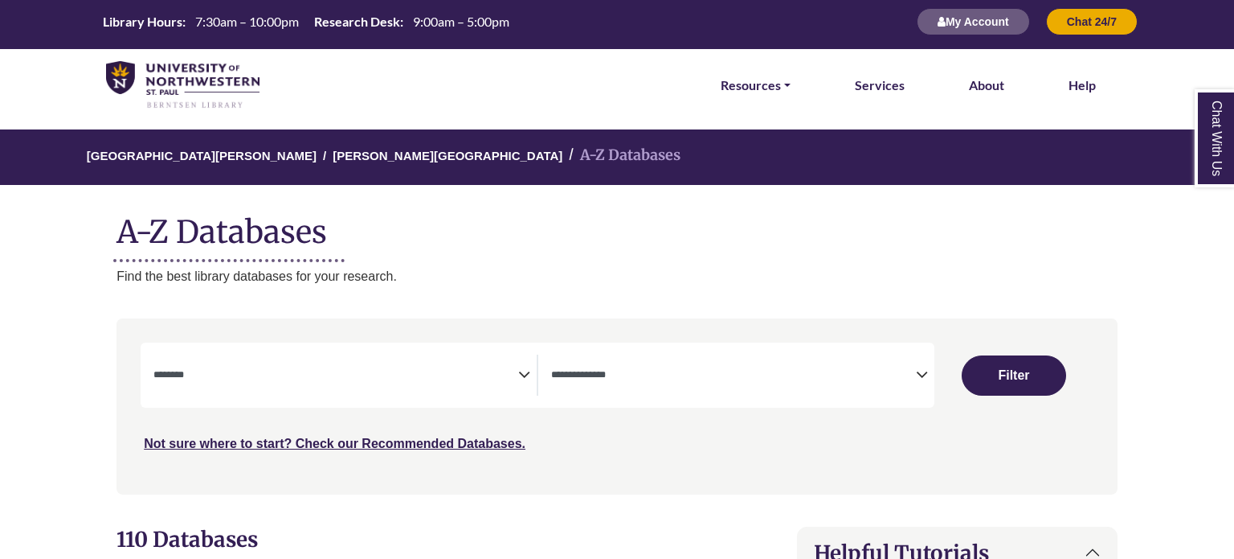
click at [922, 377] on icon "Search filters" at bounding box center [922, 372] width 12 height 24
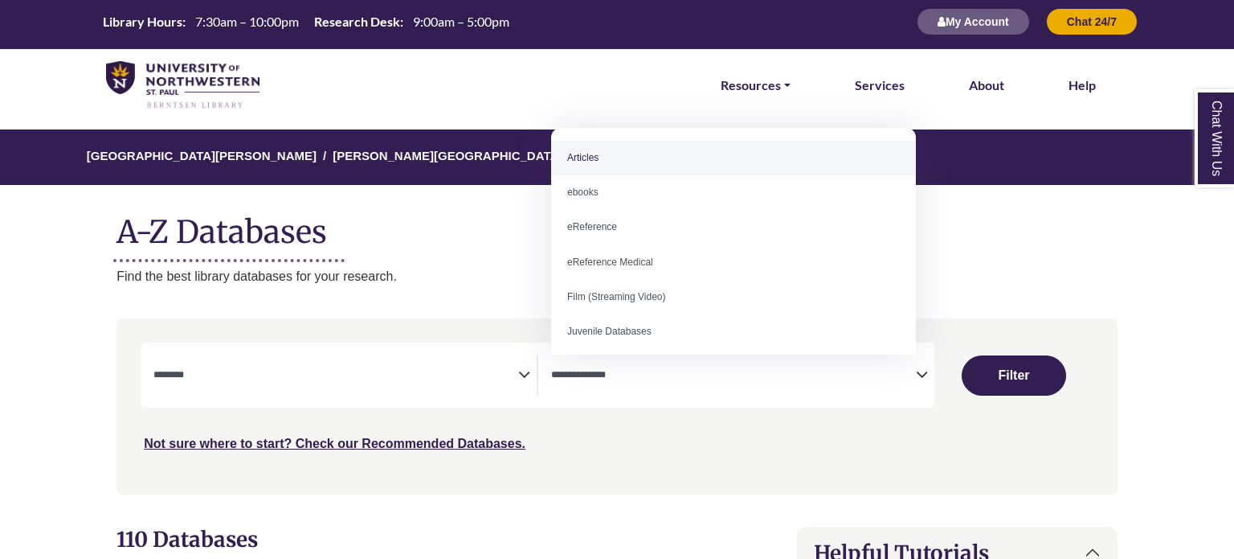
select select "*****"
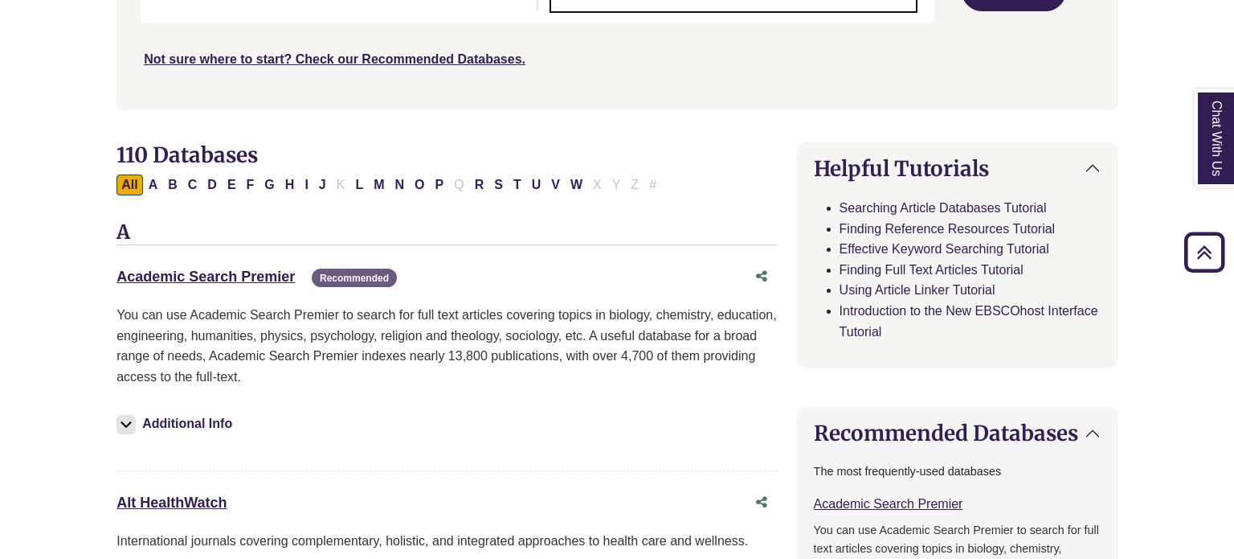
scroll to position [391, 0]
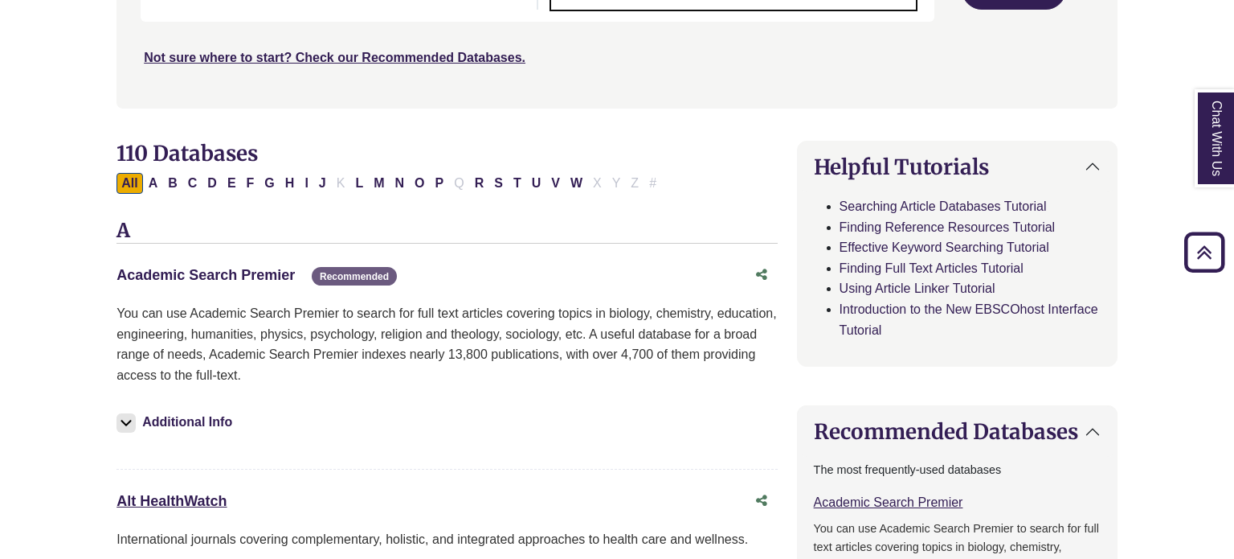
click at [213, 276] on link "Academic Search Premier This link opens in a new window" at bounding box center [206, 275] width 178 height 16
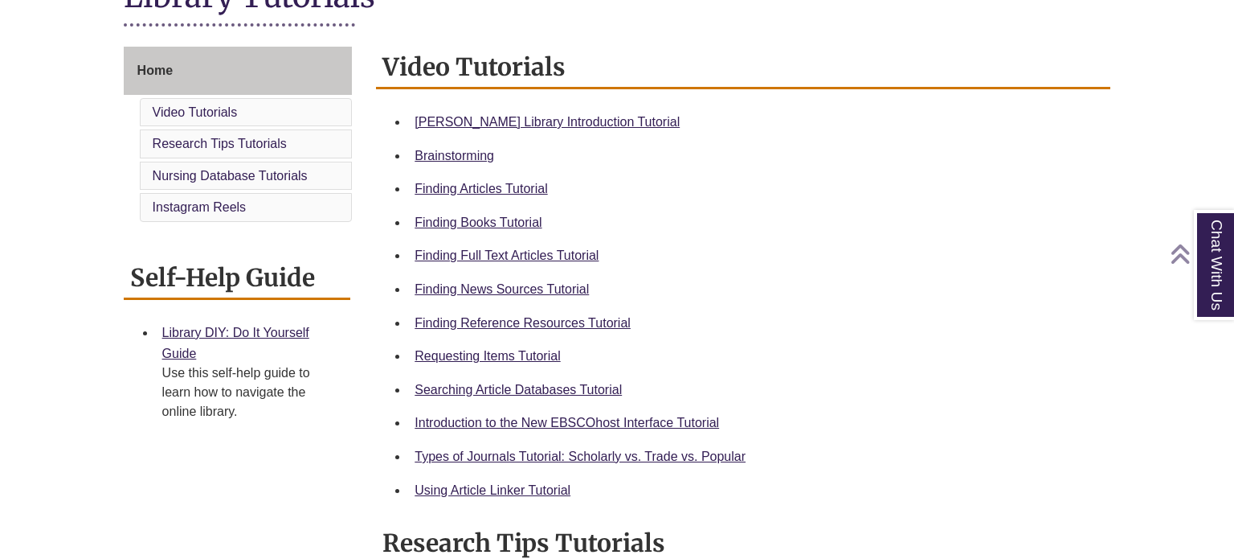
scroll to position [407, 0]
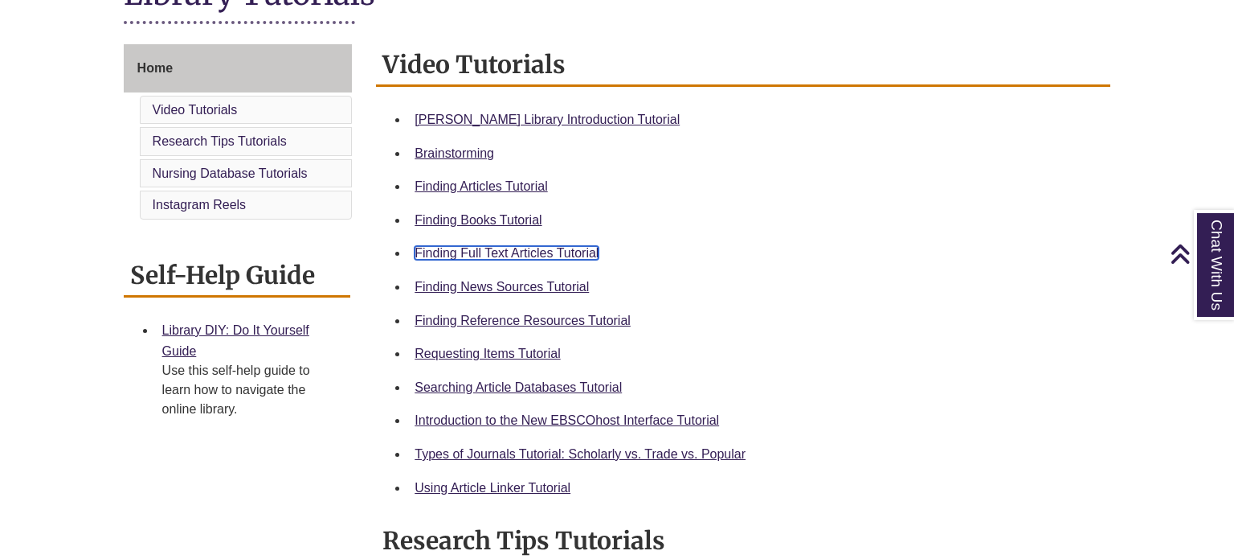
click at [485, 254] on link "Finding Full Text Articles Tutorial" at bounding box center [507, 253] width 184 height 14
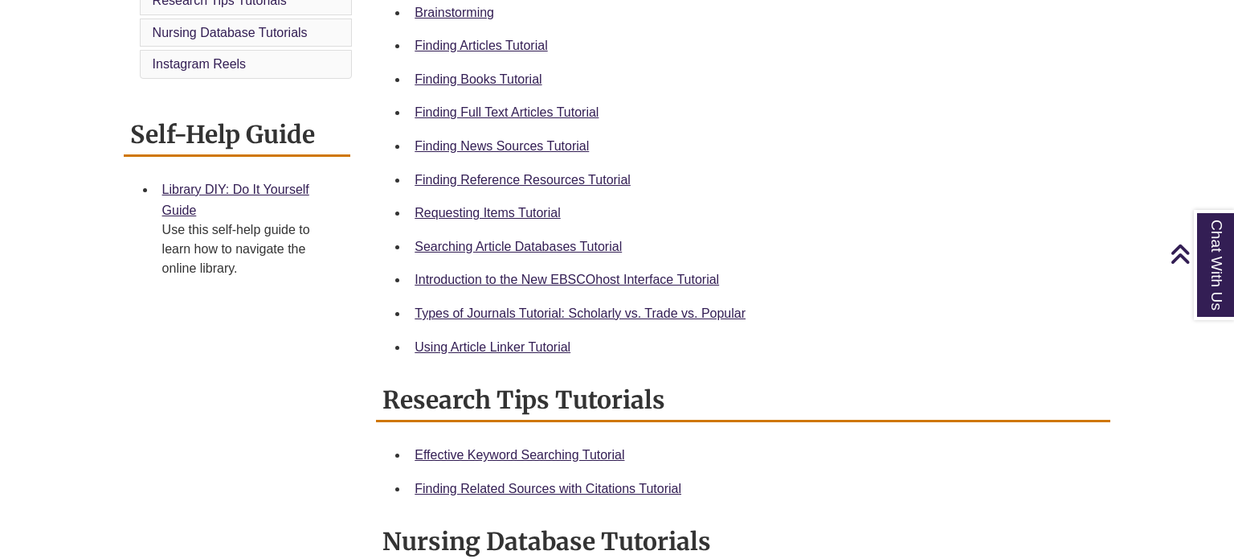
scroll to position [562, 0]
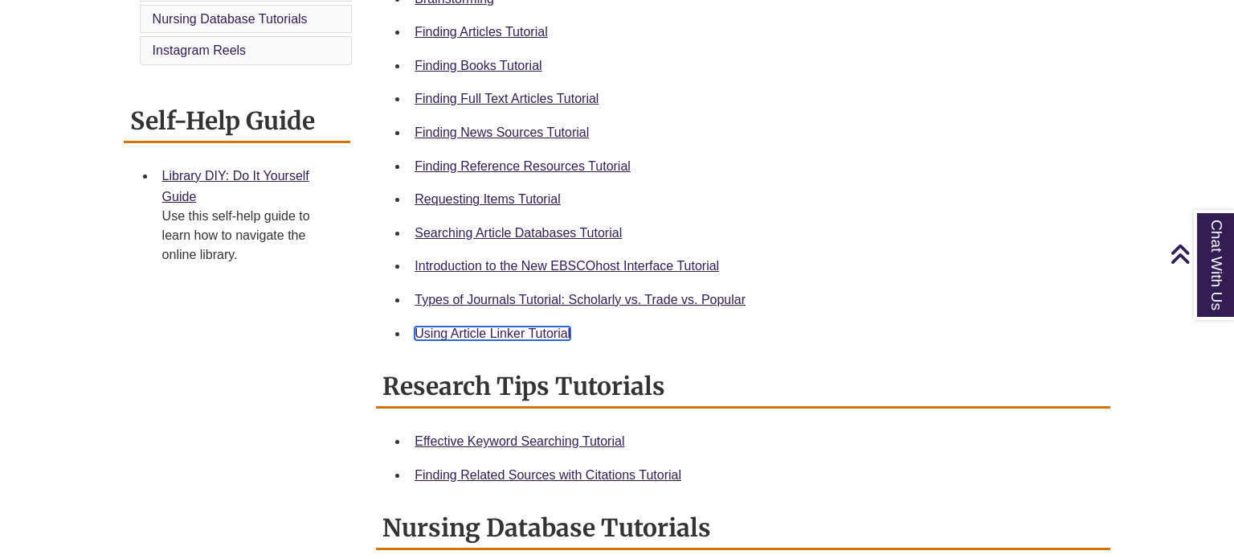
click at [540, 335] on link "Using Article Linker Tutorial" at bounding box center [493, 333] width 156 height 14
